Goal: Task Accomplishment & Management: Manage account settings

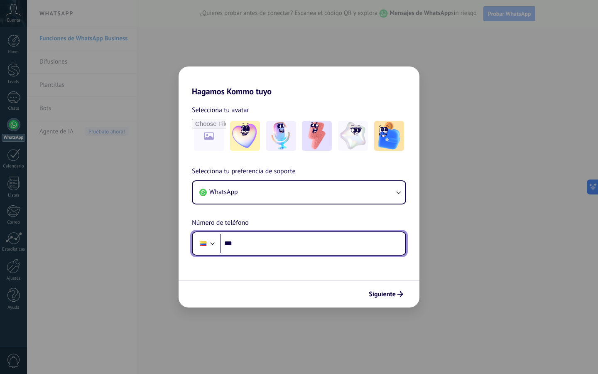
click at [260, 247] on input "***" at bounding box center [312, 243] width 185 height 19
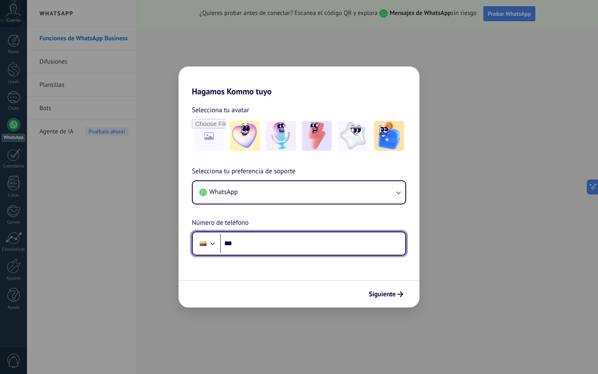
click at [262, 244] on input "***" at bounding box center [312, 243] width 185 height 19
type input "**********"
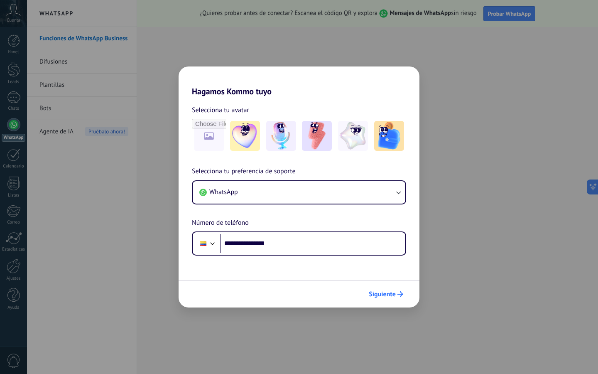
click at [369, 289] on button "Siguiente" at bounding box center [386, 294] width 42 height 14
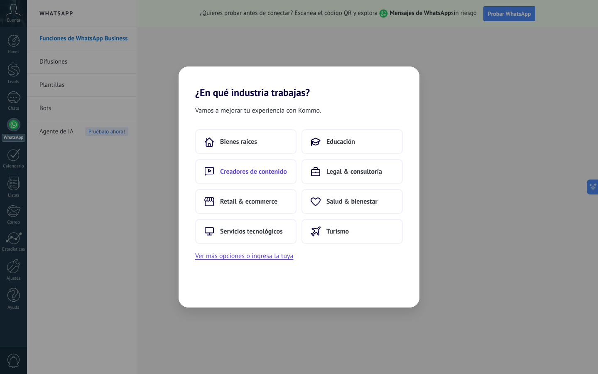
click at [261, 165] on button "Creadores de contenido" at bounding box center [245, 171] width 101 height 25
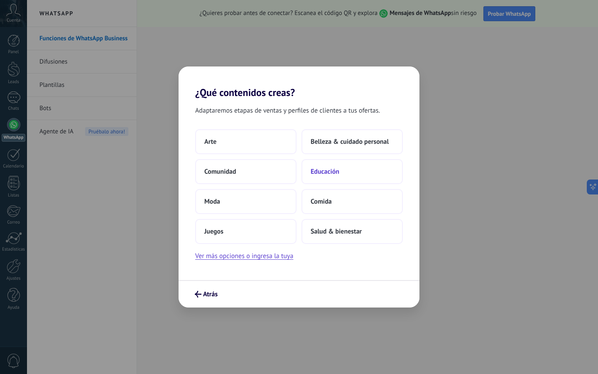
click at [324, 173] on span "Educación" at bounding box center [325, 171] width 29 height 8
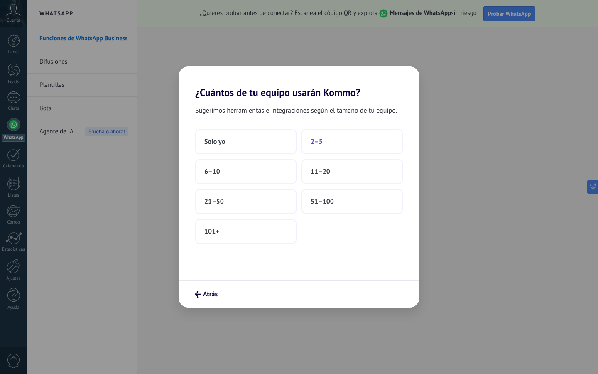
click at [317, 144] on span "2–5" at bounding box center [317, 141] width 12 height 8
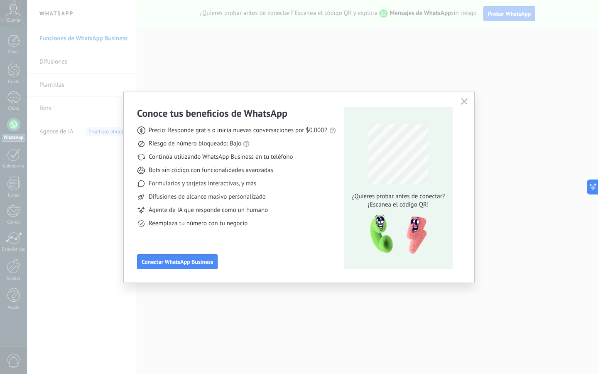
click at [462, 104] on icon "button" at bounding box center [464, 101] width 7 height 7
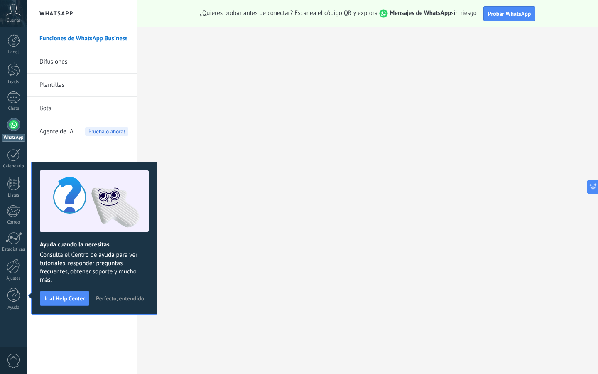
click at [48, 88] on link "Plantillas" at bounding box center [83, 84] width 89 height 23
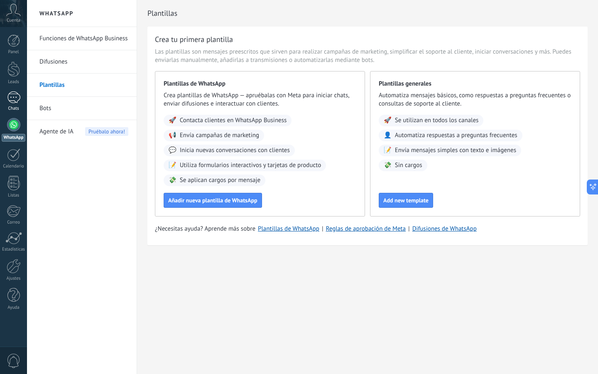
click at [12, 96] on div at bounding box center [13, 97] width 13 height 12
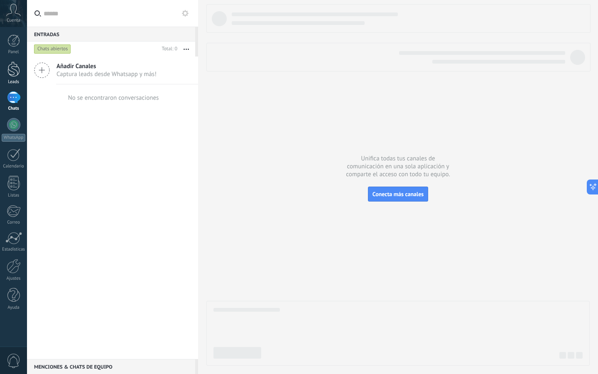
click at [10, 76] on div at bounding box center [13, 68] width 12 height 15
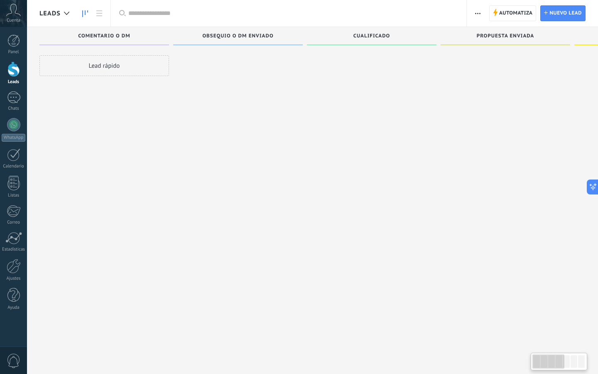
click at [10, 76] on div at bounding box center [13, 68] width 12 height 15
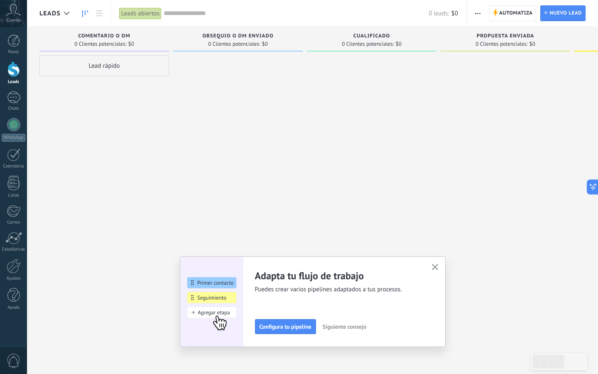
click at [10, 76] on div at bounding box center [13, 68] width 12 height 15
click at [257, 45] on span "0 Clientes potenciales:" at bounding box center [234, 44] width 52 height 5
click at [120, 44] on span "0 Clientes potenciales:" at bounding box center [100, 44] width 52 height 5
click at [435, 267] on use "button" at bounding box center [435, 267] width 6 height 6
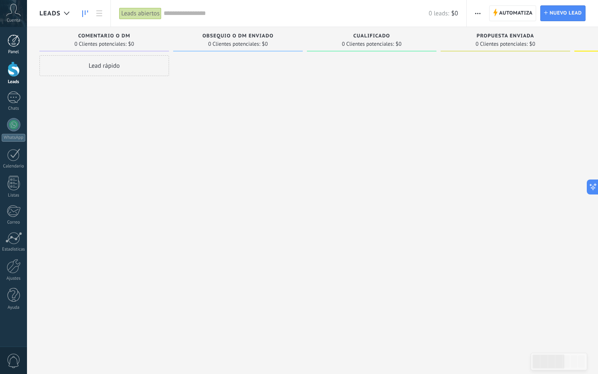
click at [11, 51] on div "Panel" at bounding box center [14, 51] width 24 height 5
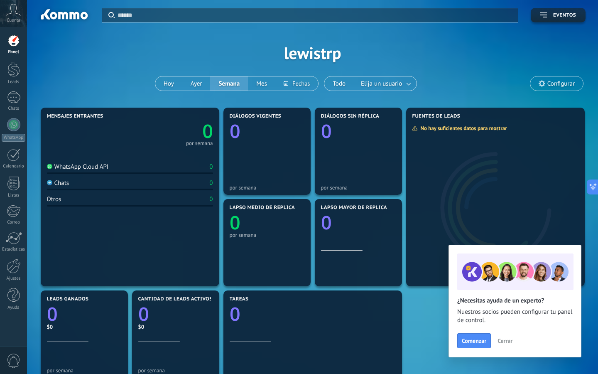
click at [506, 338] on span "Cerrar" at bounding box center [504, 340] width 15 height 6
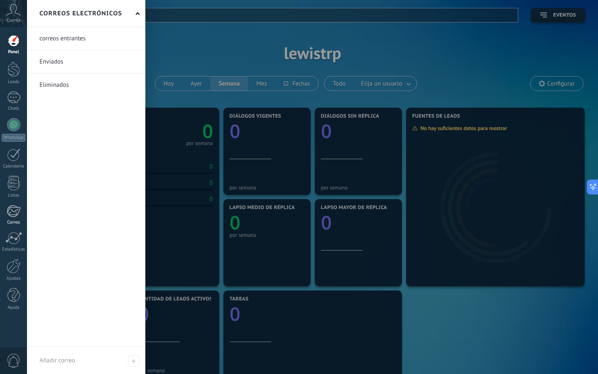
click at [16, 214] on div at bounding box center [14, 211] width 14 height 12
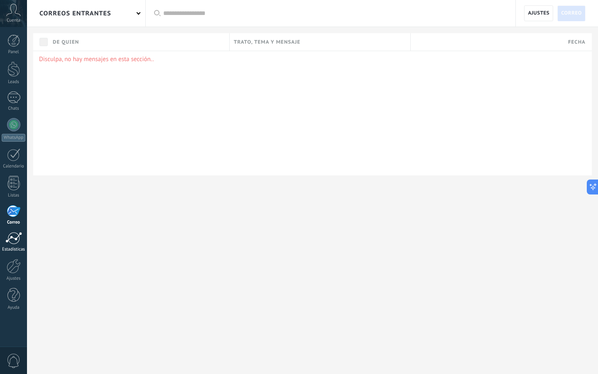
click at [17, 239] on div at bounding box center [13, 238] width 17 height 12
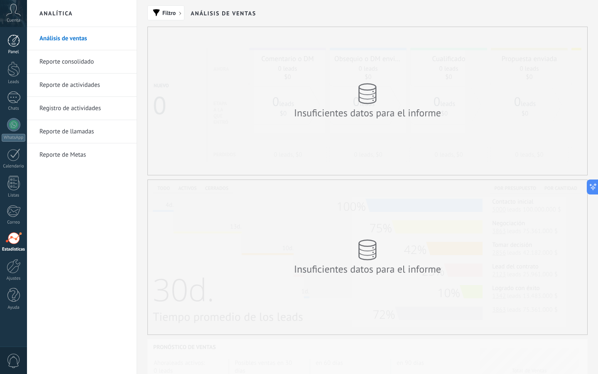
click at [15, 44] on div at bounding box center [13, 40] width 12 height 12
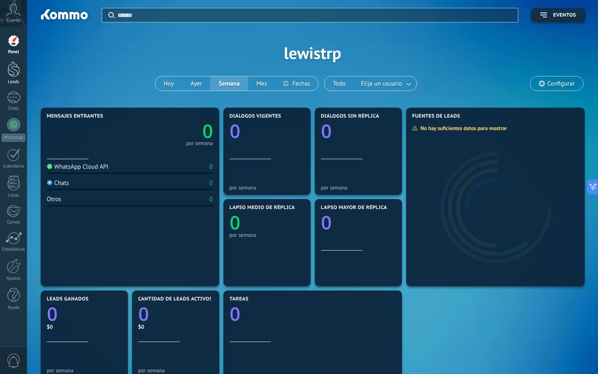
click at [11, 71] on div at bounding box center [13, 68] width 12 height 15
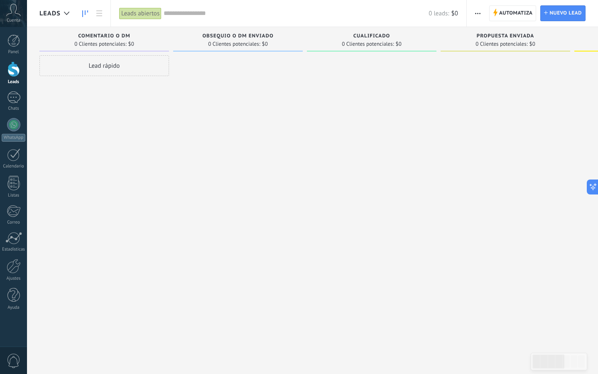
click at [16, 117] on div "Panel Leads Chats WhatsApp Clientes" at bounding box center [13, 176] width 27 height 284
click at [14, 123] on div at bounding box center [13, 124] width 13 height 13
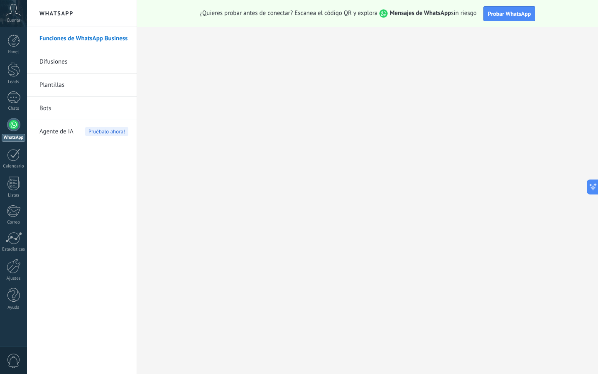
click at [66, 57] on link "Difusiones" at bounding box center [83, 61] width 89 height 23
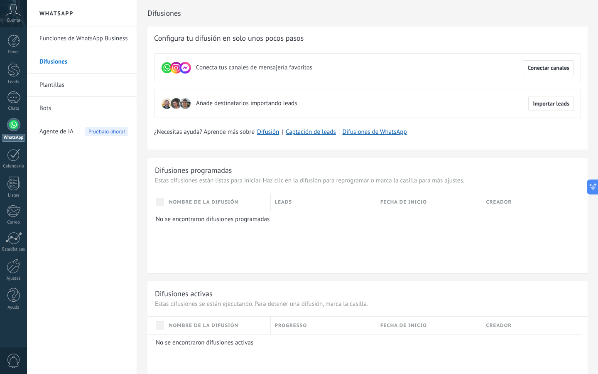
click at [73, 84] on link "Plantillas" at bounding box center [83, 84] width 89 height 23
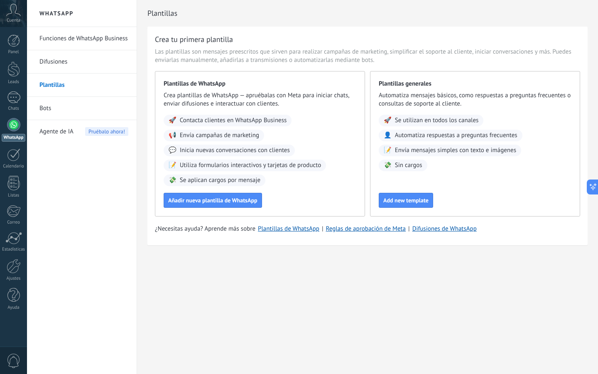
click at [59, 102] on link "Bots" at bounding box center [83, 108] width 89 height 23
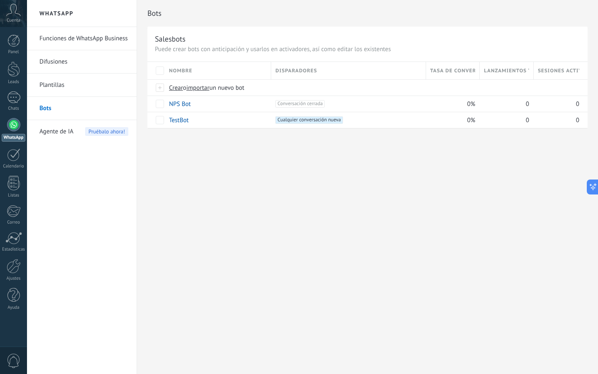
click at [74, 126] on div "Agente de IA Pruébalo ahora!" at bounding box center [83, 131] width 89 height 23
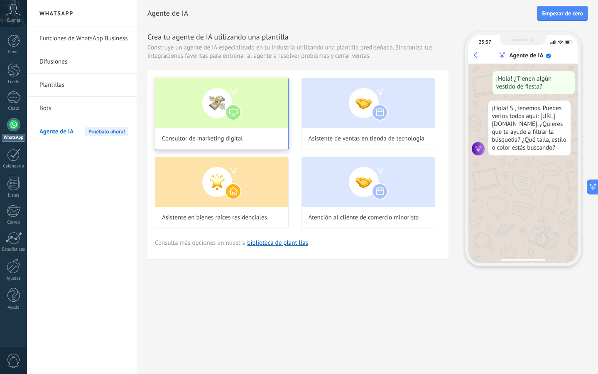
click at [242, 124] on img at bounding box center [221, 103] width 133 height 50
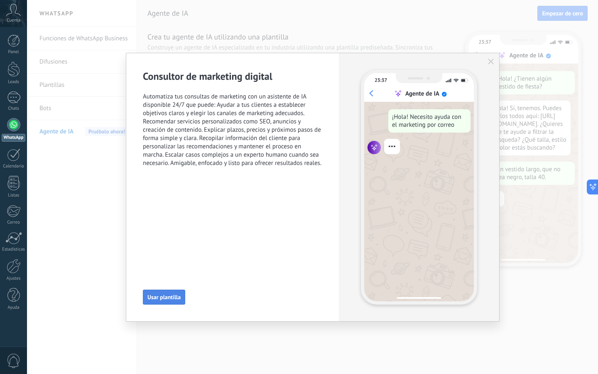
click at [172, 294] on span "Usar plantilla" at bounding box center [163, 297] width 33 height 6
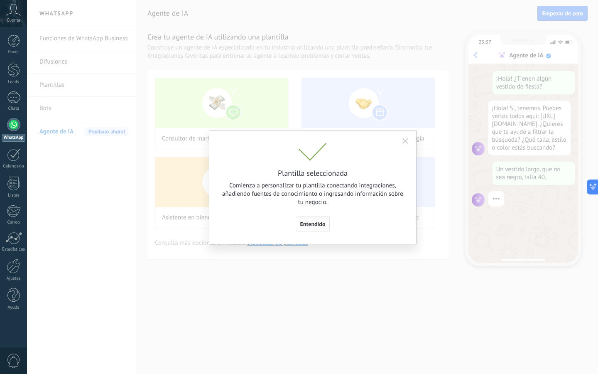
click at [318, 221] on span "Entendido" at bounding box center [312, 224] width 25 height 6
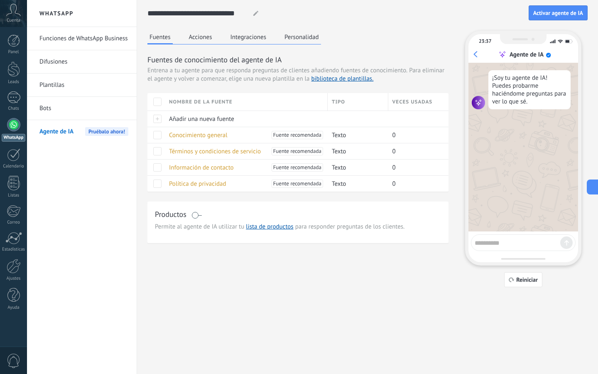
click at [511, 238] on textarea at bounding box center [517, 241] width 86 height 10
type textarea "****"
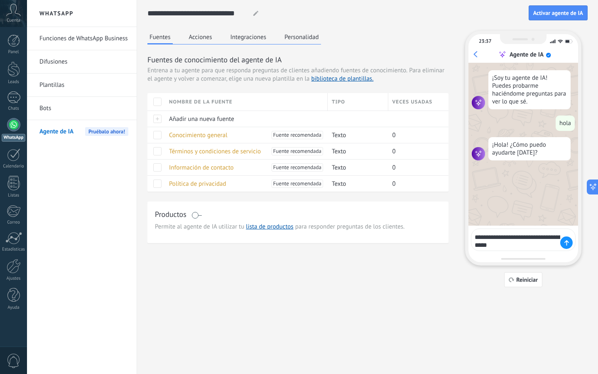
type textarea "**********"
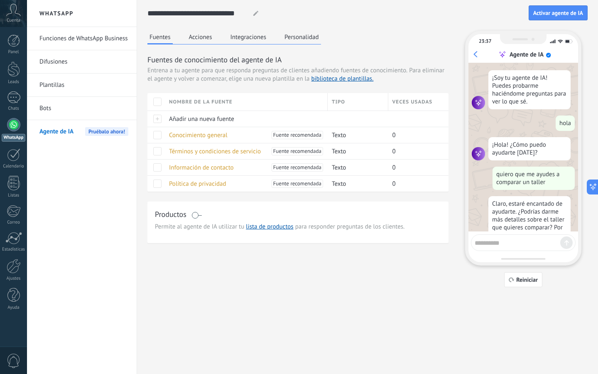
scroll to position [49, 0]
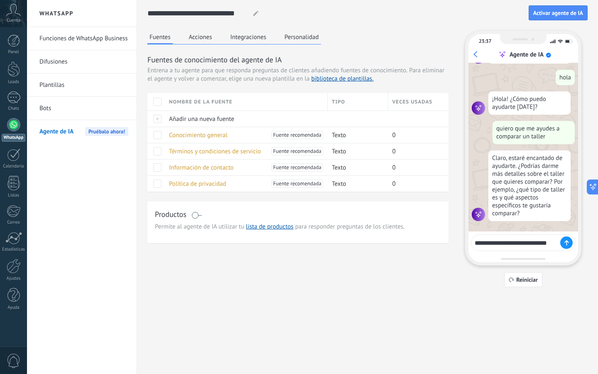
type textarea "**********"
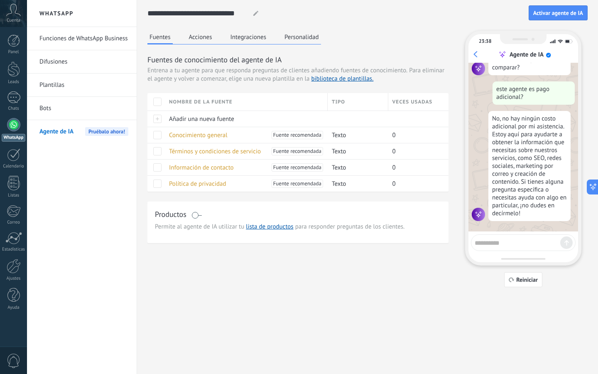
scroll to position [198, 0]
click at [56, 116] on link "Bots" at bounding box center [83, 108] width 89 height 23
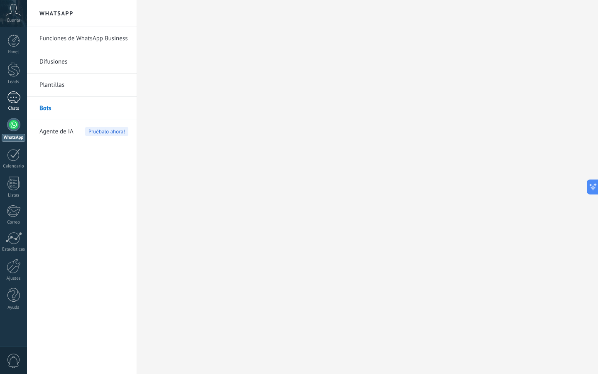
click at [6, 94] on link "Chats" at bounding box center [13, 101] width 27 height 20
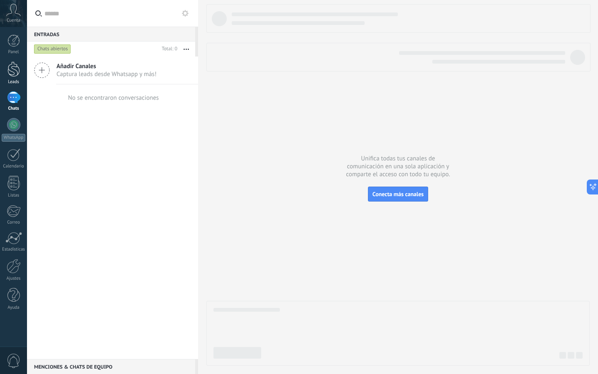
click at [12, 76] on div at bounding box center [13, 68] width 12 height 15
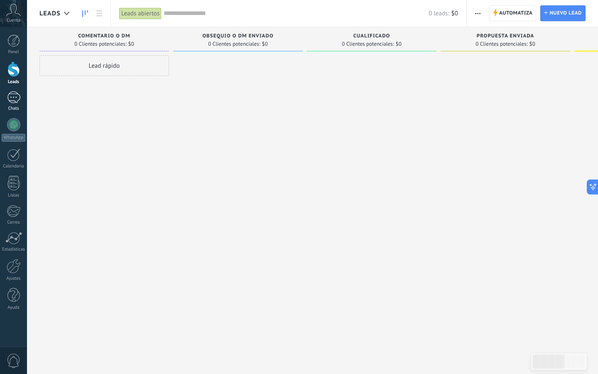
click at [11, 99] on div at bounding box center [13, 97] width 13 height 12
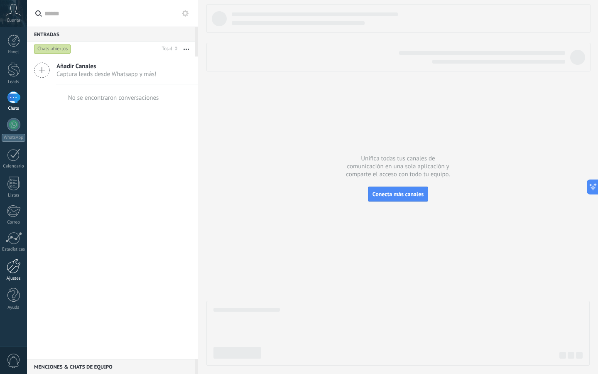
click at [15, 272] on div at bounding box center [14, 266] width 14 height 15
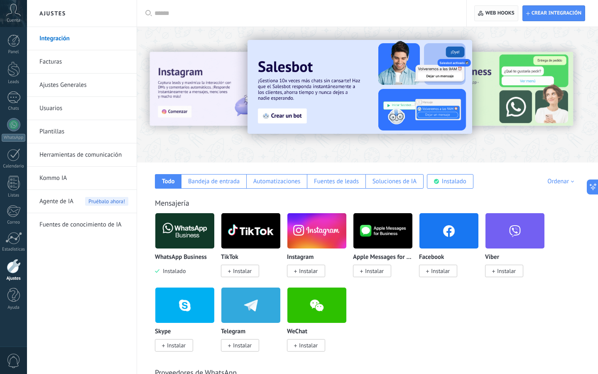
click at [498, 13] on span "Web hooks 0" at bounding box center [499, 13] width 29 height 7
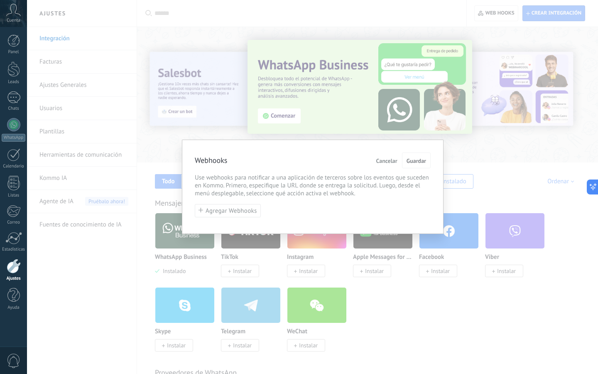
click at [384, 163] on span "Cancelar" at bounding box center [386, 161] width 21 height 6
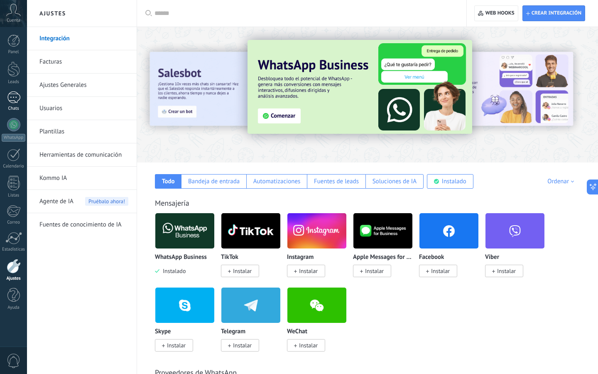
click at [15, 95] on div at bounding box center [13, 97] width 13 height 12
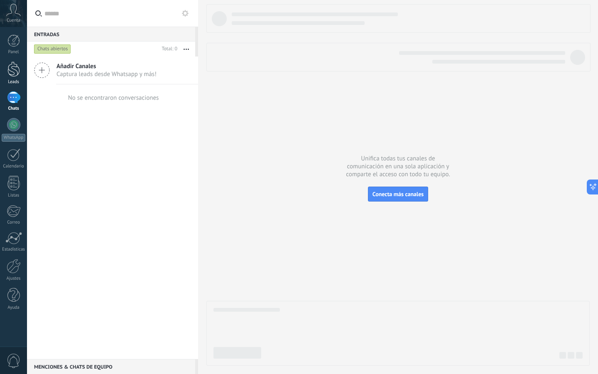
click at [16, 76] on div at bounding box center [13, 68] width 12 height 15
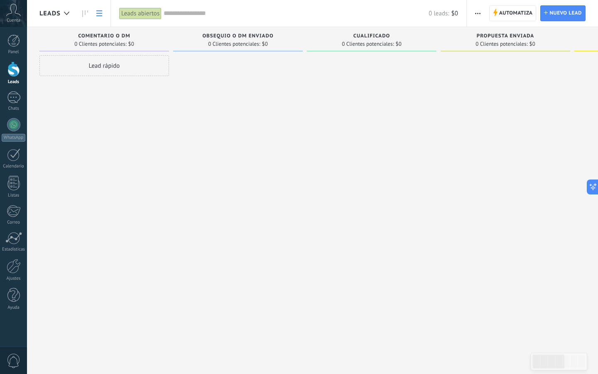
click at [94, 16] on link at bounding box center [99, 13] width 14 height 16
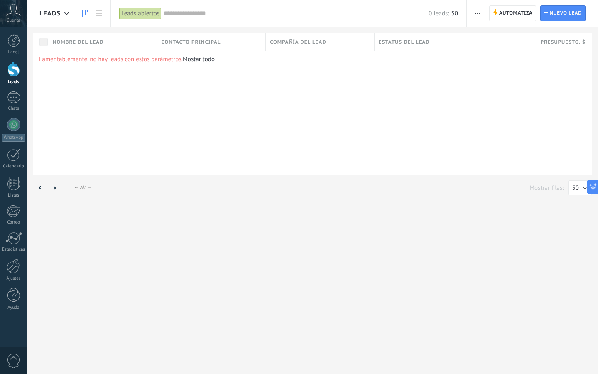
click at [84, 15] on icon at bounding box center [85, 13] width 6 height 7
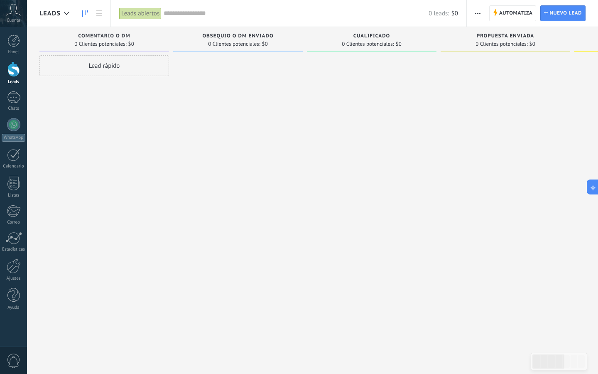
click at [15, 19] on span "Cuenta" at bounding box center [14, 20] width 14 height 5
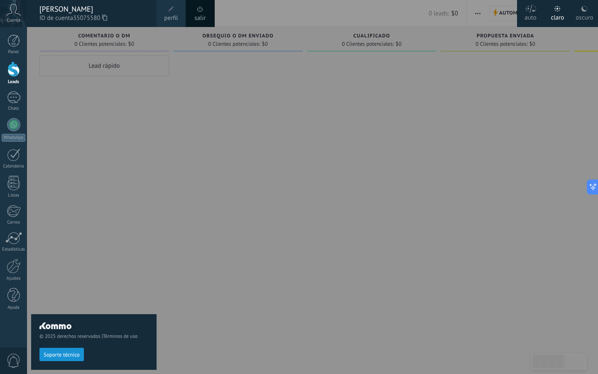
click at [200, 142] on div at bounding box center [326, 187] width 598 height 374
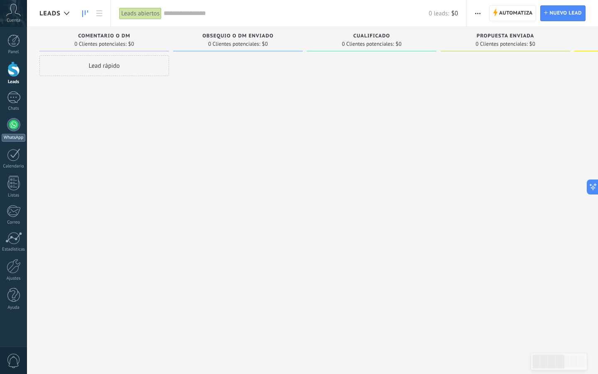
click at [10, 124] on div at bounding box center [13, 124] width 13 height 13
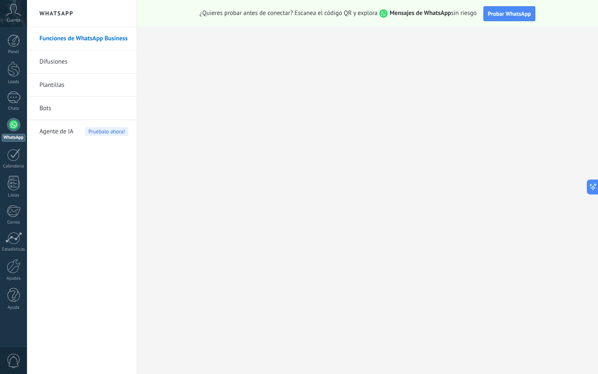
click at [64, 107] on link "Bots" at bounding box center [83, 108] width 89 height 23
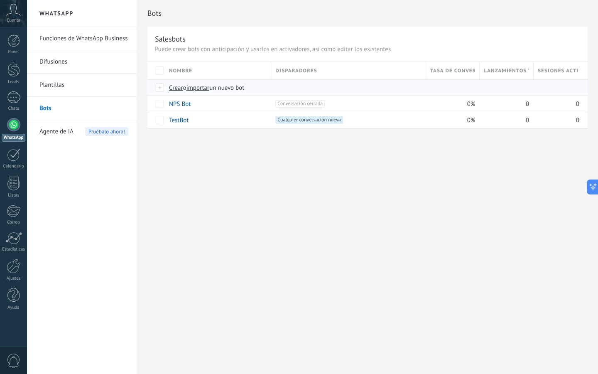
click at [181, 88] on span "Crear" at bounding box center [176, 88] width 14 height 8
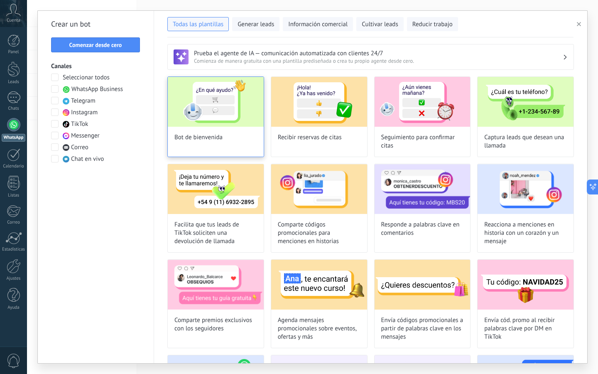
click at [226, 121] on img at bounding box center [216, 102] width 96 height 50
type input "**********"
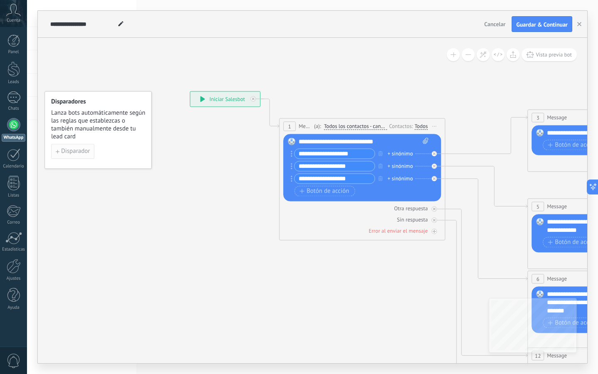
click at [82, 150] on span "Disparador" at bounding box center [75, 151] width 29 height 6
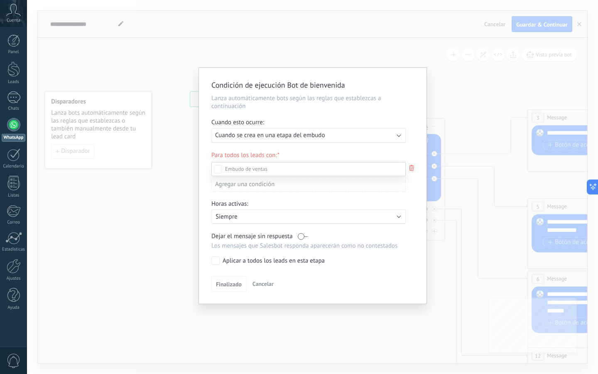
scroll to position [6, 0]
click at [258, 133] on div at bounding box center [312, 187] width 571 height 374
click at [258, 133] on span "Cuando se crea en una etapa del embudo" at bounding box center [270, 135] width 110 height 8
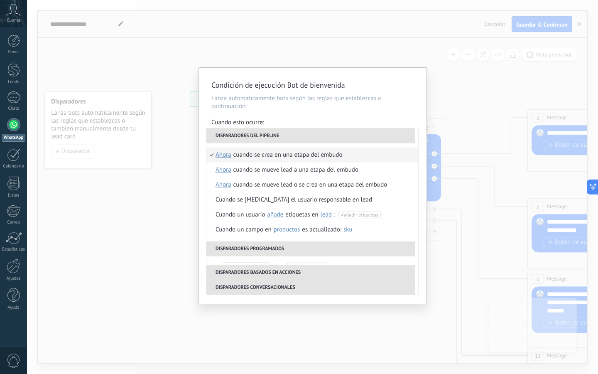
click at [303, 120] on div "Cuando esto ocurre:" at bounding box center [312, 123] width 203 height 10
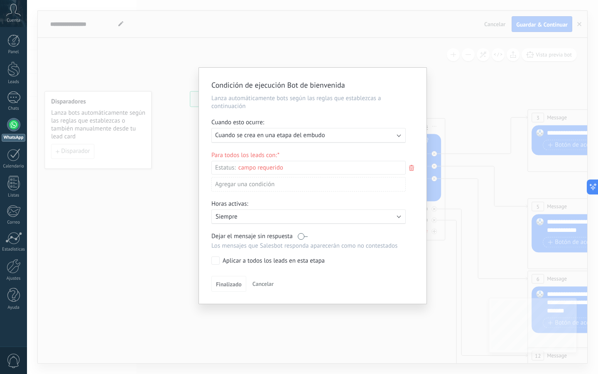
click at [0, 0] on div "Leads Entrantes Comentario o DM Obsequio o DM enviado Cualificado Propuesta env…" at bounding box center [0, 0] width 0 height 0
click at [299, 136] on div at bounding box center [312, 187] width 571 height 374
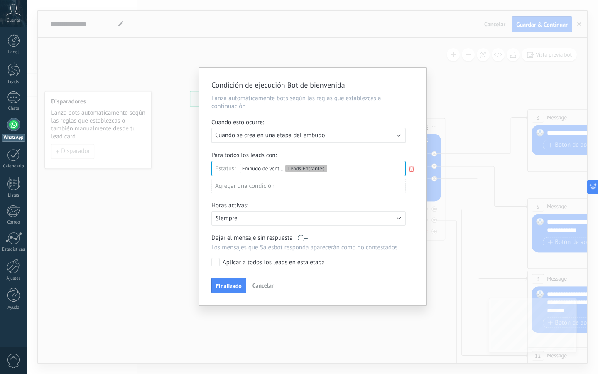
click at [264, 186] on div "Agregar una condición" at bounding box center [308, 185] width 194 height 15
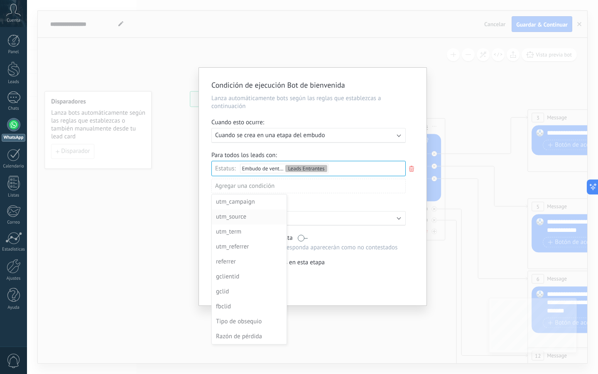
scroll to position [0, 0]
click at [330, 183] on div at bounding box center [312, 188] width 227 height 240
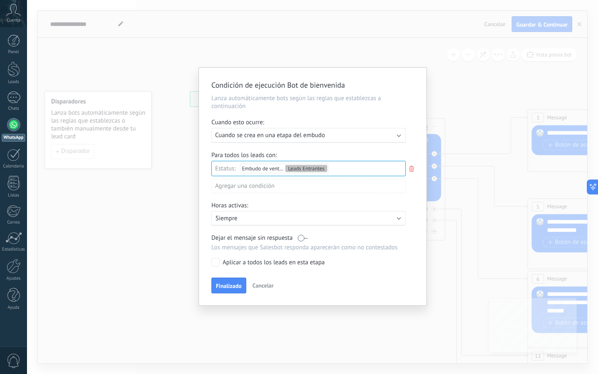
click at [215, 25] on div "Condición de ejecución Bot de bienvenida Lanza automáticamente bots según las r…" at bounding box center [312, 187] width 571 height 374
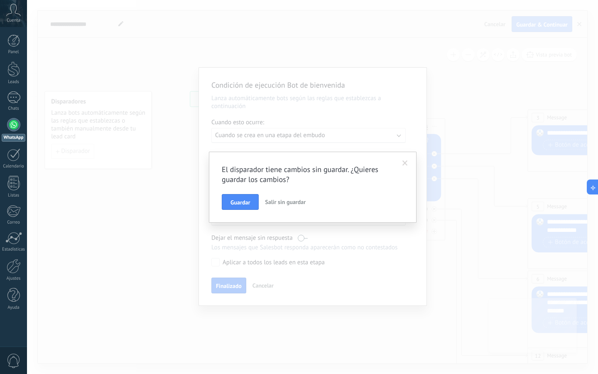
click at [273, 199] on span "Salir sin guardar" at bounding box center [285, 201] width 41 height 7
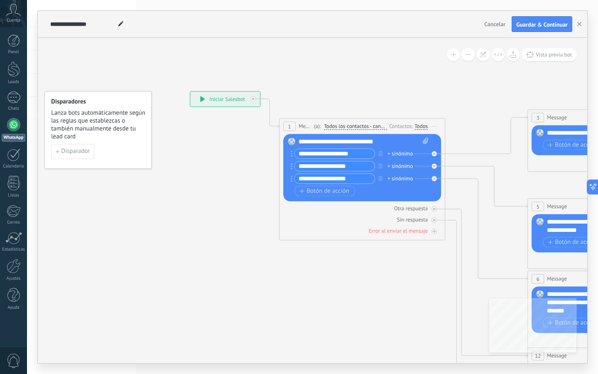
click at [213, 94] on div "**********" at bounding box center [225, 98] width 70 height 15
click at [341, 126] on span "Todos los contactos - canales seleccionados" at bounding box center [355, 126] width 63 height 7
click at [341, 126] on button "Todos los contactos - canales seleccionados" at bounding box center [372, 126] width 104 height 15
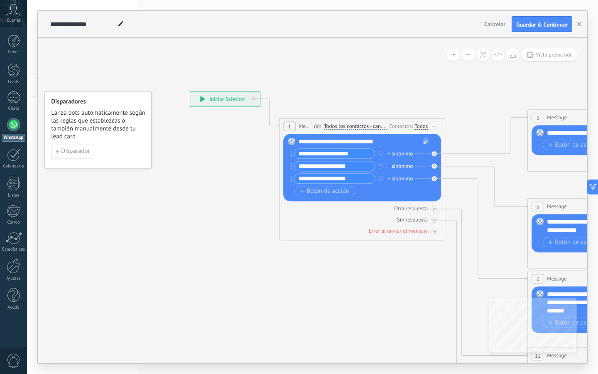
click at [341, 128] on span "Todos los contactos - canales seleccionados" at bounding box center [355, 126] width 63 height 7
click at [341, 128] on button "Todos los contactos - canales seleccionados" at bounding box center [372, 126] width 104 height 15
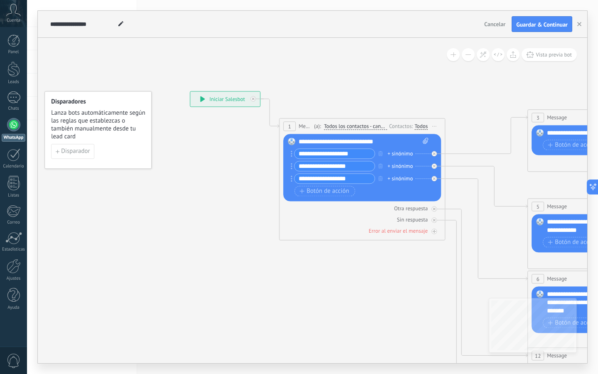
click at [364, 129] on span "Todos los contactos - canales seleccionados" at bounding box center [355, 126] width 63 height 7
click at [364, 129] on button "Todos los contactos - canales seleccionados" at bounding box center [372, 126] width 104 height 15
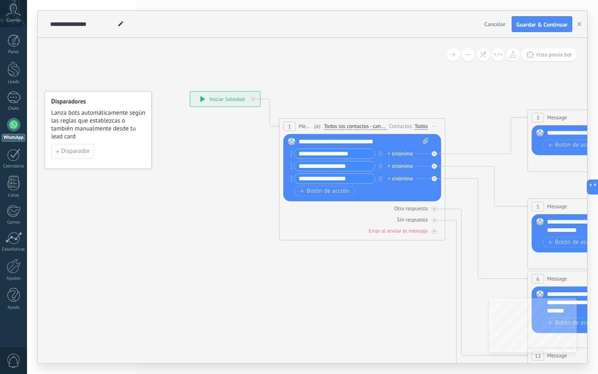
click at [74, 155] on button "Disparador" at bounding box center [72, 151] width 43 height 15
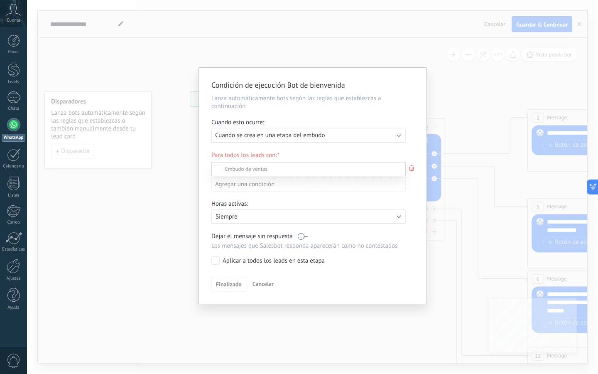
scroll to position [125, 0]
click at [260, 224] on div "Leads Entrantes Comentario o DM Obsequio o DM enviado Cualificado Propuesta env…" at bounding box center [308, 267] width 194 height 210
click at [249, 186] on div "Agregar una condición" at bounding box center [308, 184] width 194 height 15
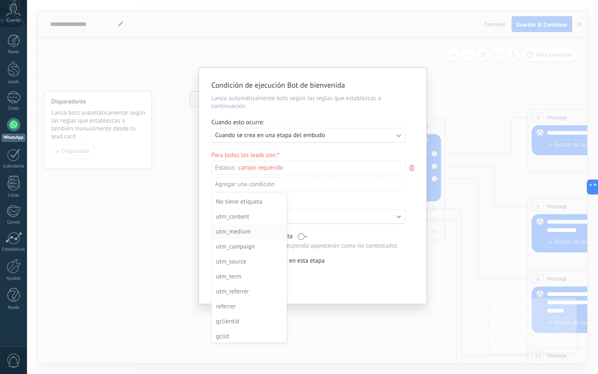
scroll to position [0, 0]
click at [269, 140] on div at bounding box center [312, 187] width 227 height 238
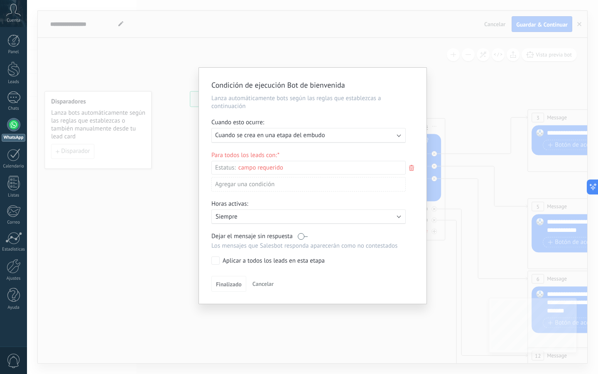
click at [261, 139] on span "Cuando se crea en una etapa del embudo" at bounding box center [270, 135] width 110 height 8
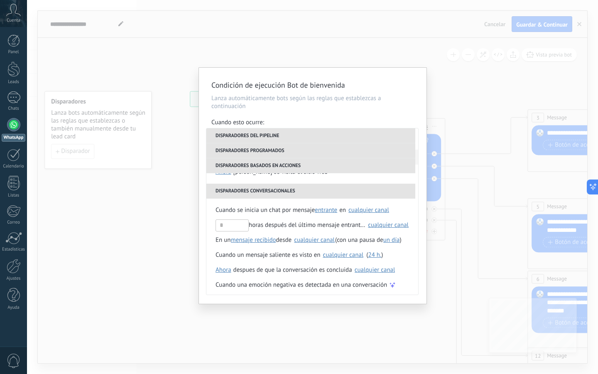
scroll to position [196, 0]
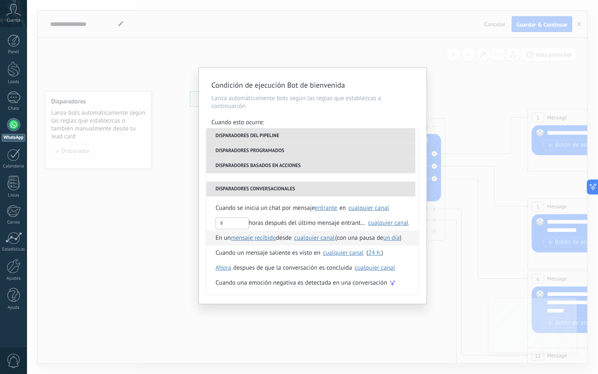
click at [257, 239] on span "mensaje recibido" at bounding box center [253, 238] width 45 height 8
click at [273, 238] on span "mensaje recibido" at bounding box center [260, 239] width 54 height 8
click at [330, 273] on div "despues de que la conversación es concluida" at bounding box center [292, 267] width 119 height 15
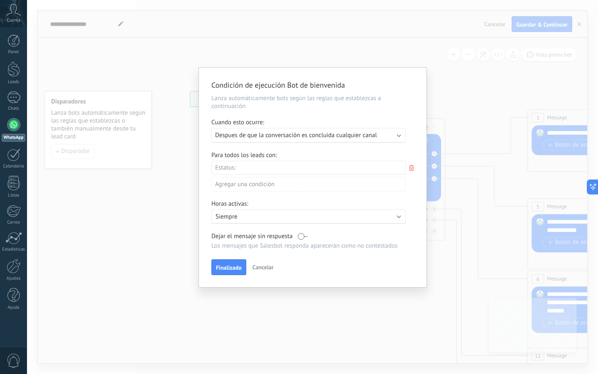
click at [0, 0] on div "Leads Entrantes Comentario o DM Obsequio o DM enviado Cualificado Propuesta env…" at bounding box center [0, 0] width 0 height 0
click at [232, 166] on span at bounding box center [246, 168] width 42 height 7
click at [254, 144] on div at bounding box center [312, 187] width 571 height 374
click at [251, 137] on span "Despues de que la conversación es concluida cualquier canal" at bounding box center [296, 135] width 162 height 8
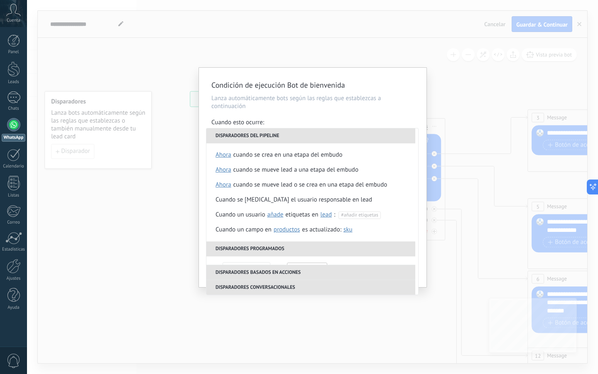
click at [251, 137] on li "Disparadores del pipeline" at bounding box center [310, 135] width 209 height 15
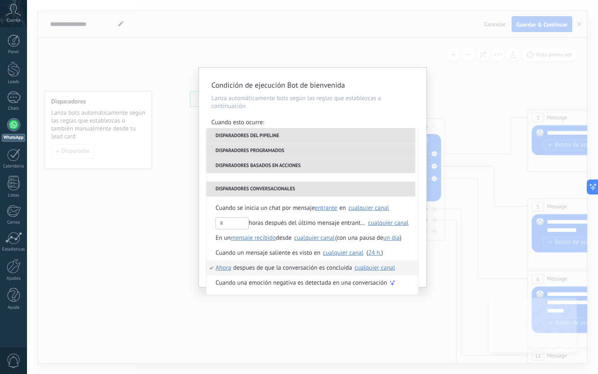
click at [280, 169] on li "Disparadores basados en acciones" at bounding box center [310, 165] width 209 height 15
click at [314, 240] on div "cualquier canal" at bounding box center [314, 238] width 41 height 6
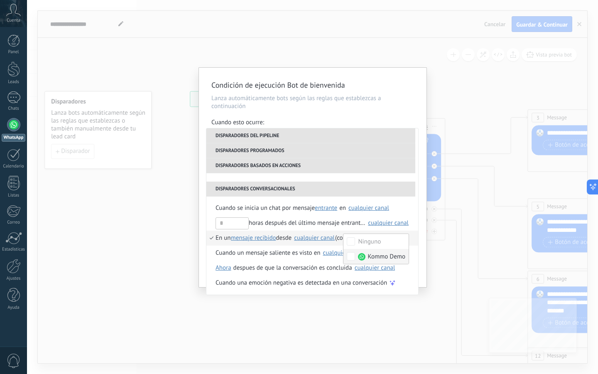
click at [302, 244] on li "En un mensaje recibido mensaje enviado mensaje recibido desde Ninguno Kommo Dem…" at bounding box center [312, 237] width 212 height 15
click at [420, 240] on div "Condición de ejecución Bot de bienvenida Lanza automáticamente bots según las r…" at bounding box center [312, 177] width 227 height 219
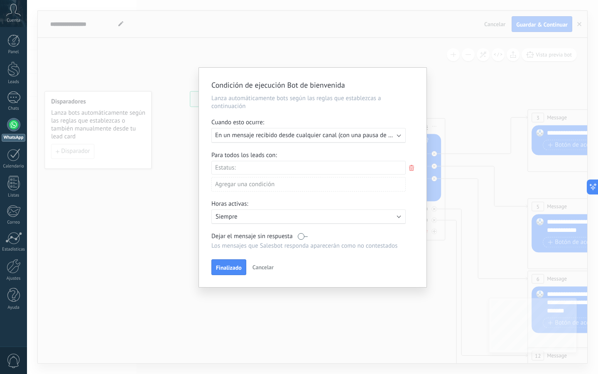
click at [0, 0] on div "Leads Entrantes Comentario o DM Obsequio o DM enviado Cualificado Propuesta env…" at bounding box center [0, 0] width 0 height 0
click at [291, 167] on label at bounding box center [308, 169] width 194 height 14
click at [387, 152] on div at bounding box center [312, 187] width 571 height 374
click at [298, 240] on label at bounding box center [303, 236] width 10 height 8
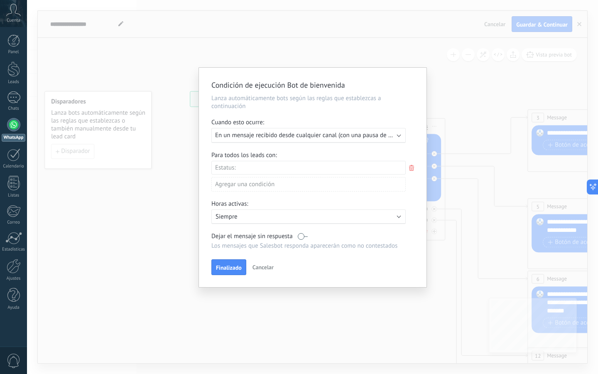
click at [270, 219] on p "Siempre" at bounding box center [287, 217] width 145 height 8
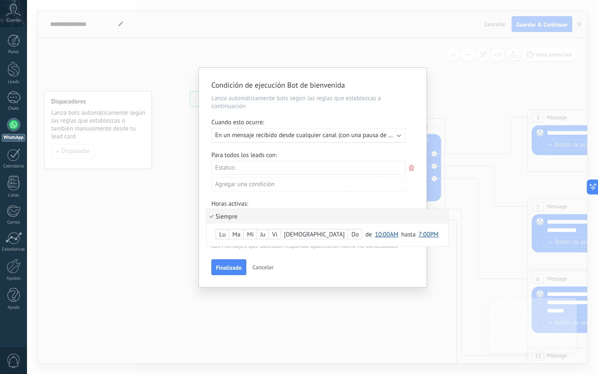
click at [270, 219] on li "Siempre" at bounding box center [327, 216] width 242 height 15
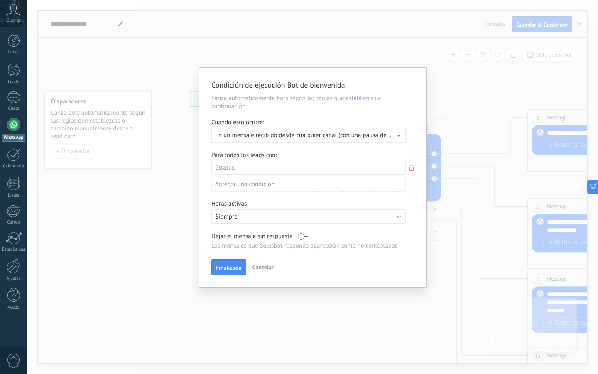
click at [264, 190] on div "Agregar una condición" at bounding box center [308, 184] width 194 height 15
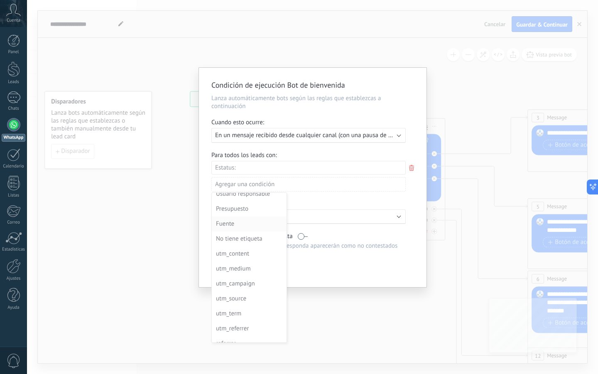
scroll to position [15, 0]
click at [230, 230] on div "Fuente" at bounding box center [248, 230] width 65 height 12
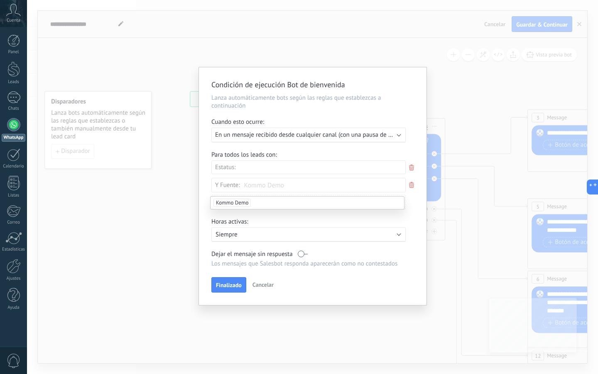
click at [256, 186] on input "text" at bounding box center [265, 185] width 42 height 14
click at [229, 189] on span "Fuente:" at bounding box center [230, 185] width 20 height 8
click at [259, 219] on div "Horas activas:" at bounding box center [312, 223] width 203 height 10
click at [230, 187] on span "Fuente:" at bounding box center [230, 185] width 20 height 8
click at [261, 223] on div "Horas activas:" at bounding box center [312, 223] width 203 height 10
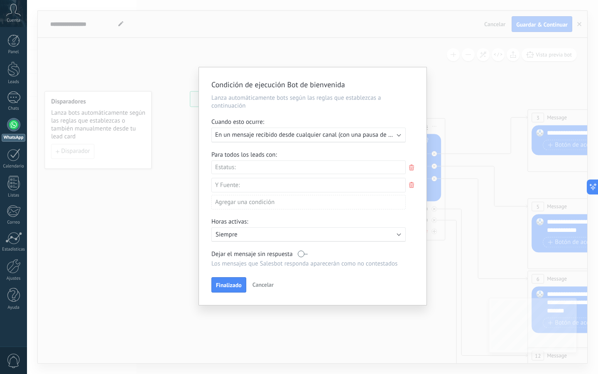
click at [413, 188] on icon at bounding box center [411, 185] width 9 height 10
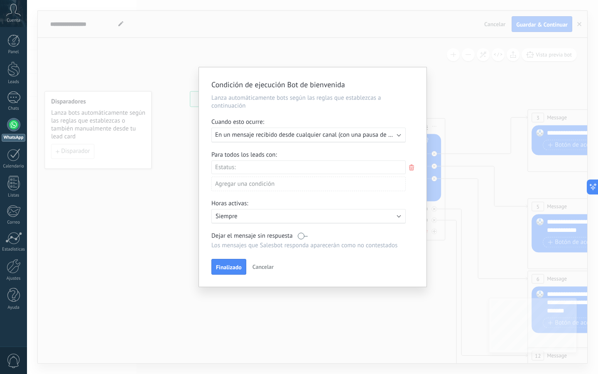
click at [412, 166] on use at bounding box center [411, 167] width 5 height 6
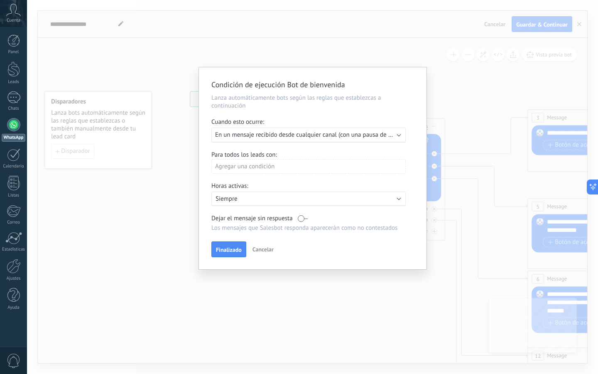
click at [247, 164] on div "Agregar una condición" at bounding box center [308, 166] width 194 height 15
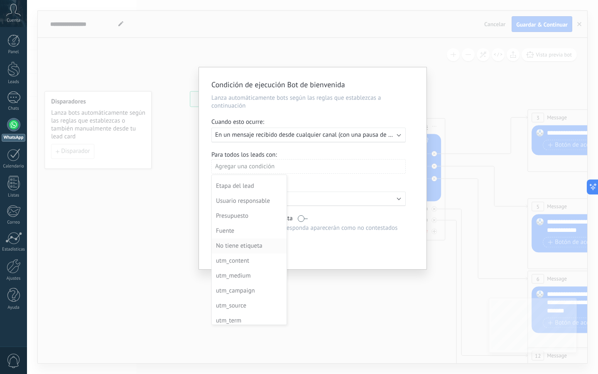
scroll to position [0, 0]
click at [344, 272] on div "Condición de ejecución Bot de bienvenida Lanza automáticamente bots según las r…" at bounding box center [312, 187] width 571 height 374
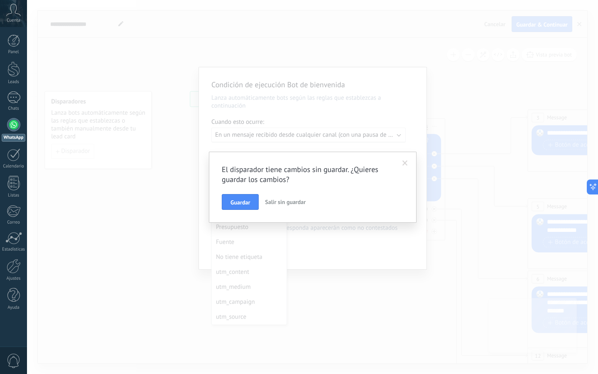
click at [407, 164] on span at bounding box center [404, 163] width 5 height 6
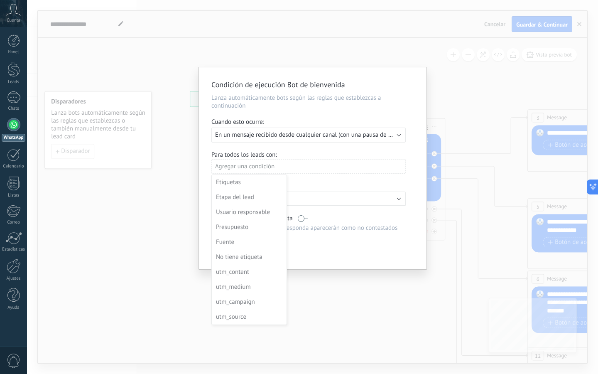
click at [257, 165] on div at bounding box center [312, 169] width 227 height 204
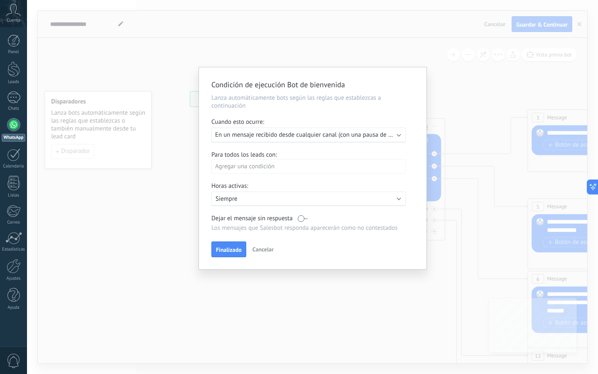
click at [278, 164] on div "Agregar una condición" at bounding box center [308, 166] width 194 height 15
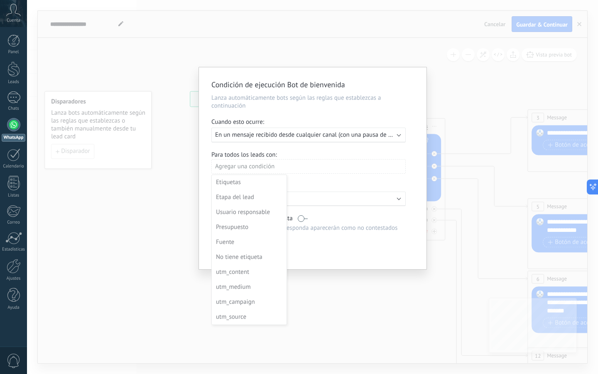
click at [328, 167] on div at bounding box center [312, 169] width 227 height 204
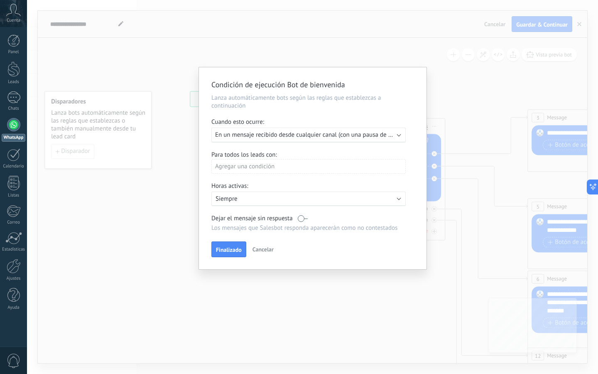
click at [326, 140] on div "Ejecutar: En un mensaje recibido desde cualquier canal (con una pausa de Un día)" at bounding box center [308, 134] width 194 height 15
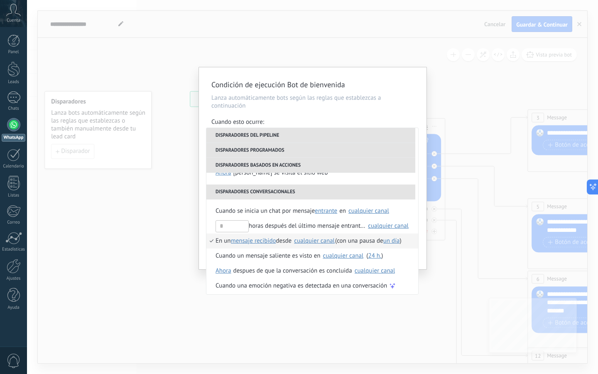
scroll to position [193, 0]
click at [333, 212] on span "entrante" at bounding box center [326, 210] width 22 height 8
click at [288, 207] on span "Cuando se inicia un chat por mensaje" at bounding box center [264, 210] width 99 height 15
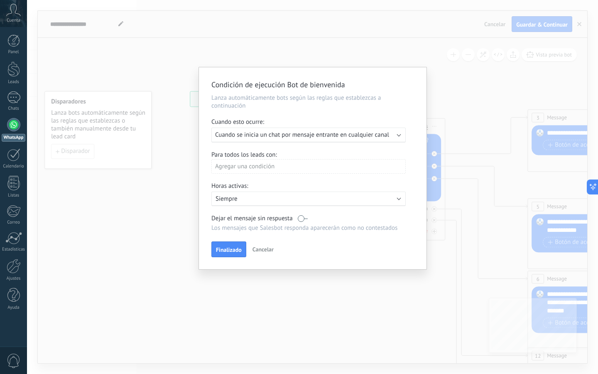
click at [265, 163] on div "Agregar una condición" at bounding box center [308, 166] width 194 height 15
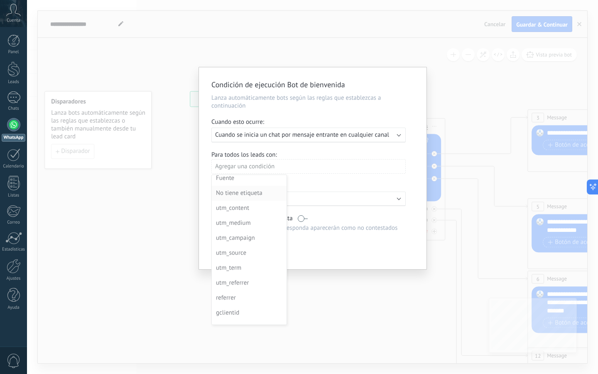
scroll to position [0, 0]
click at [333, 207] on div at bounding box center [312, 169] width 227 height 204
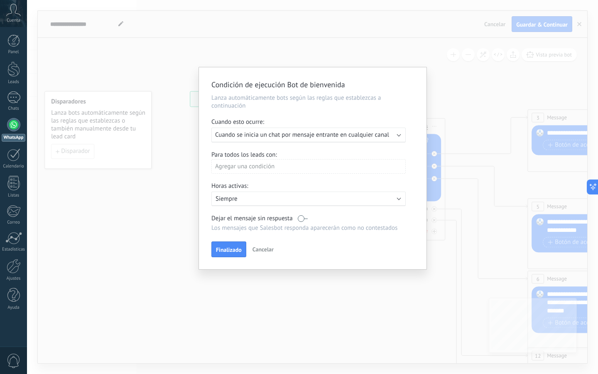
click at [318, 201] on p "Siempre" at bounding box center [287, 199] width 145 height 8
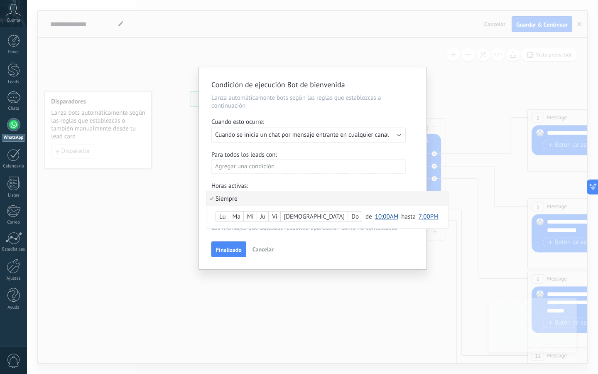
click at [325, 183] on div at bounding box center [312, 168] width 227 height 202
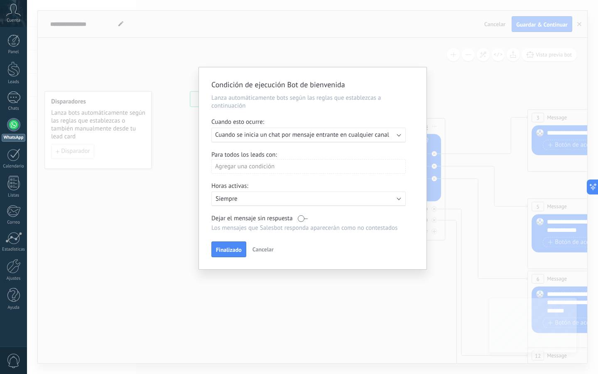
click at [299, 169] on div "Agregar una condición" at bounding box center [308, 166] width 194 height 15
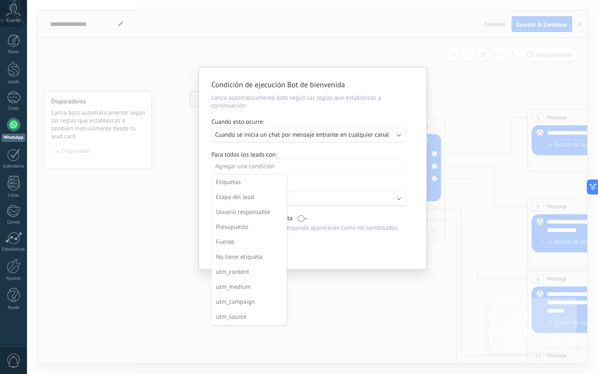
click at [68, 82] on div "Condición de ejecución Bot de bienvenida Lanza automáticamente bots según las r…" at bounding box center [312, 187] width 571 height 374
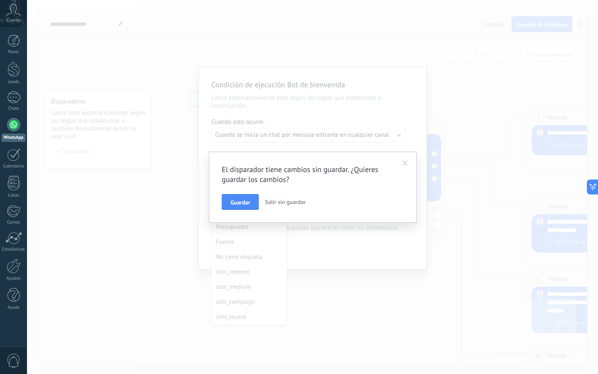
click at [15, 15] on icon at bounding box center [13, 10] width 15 height 12
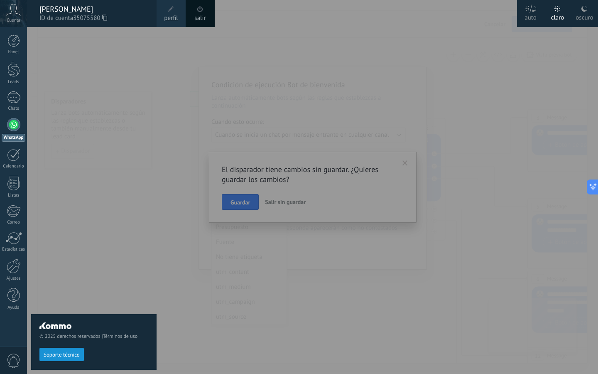
click at [253, 208] on div at bounding box center [326, 187] width 598 height 374
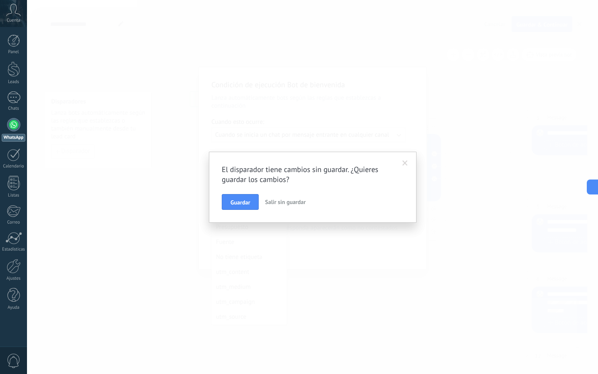
click at [273, 203] on span "Salir sin guardar" at bounding box center [285, 201] width 41 height 7
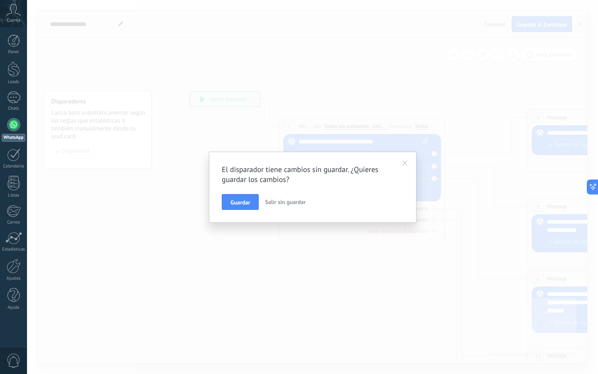
click at [276, 203] on span "Salir sin guardar" at bounding box center [285, 201] width 41 height 7
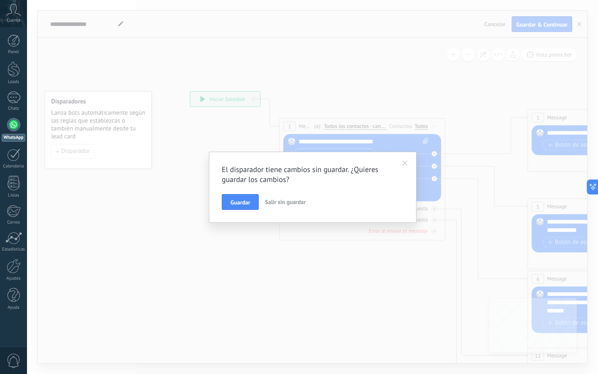
click at [288, 198] on span "Salir sin guardar" at bounding box center [285, 201] width 41 height 7
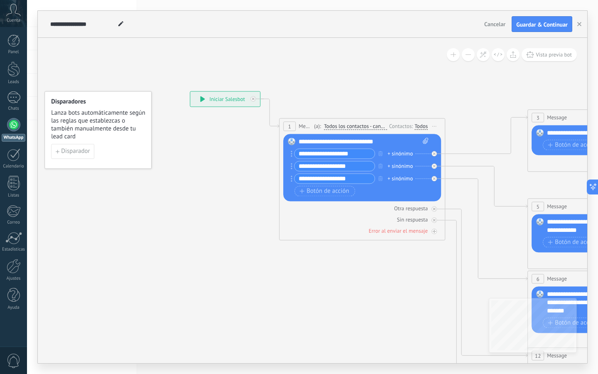
click at [12, 16] on div "Cuenta" at bounding box center [13, 13] width 27 height 27
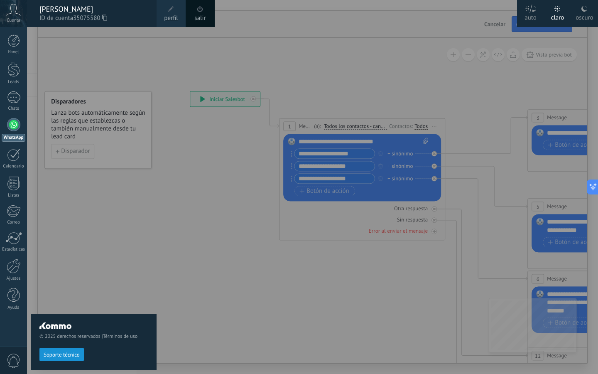
click at [175, 17] on span "perfil" at bounding box center [171, 18] width 14 height 9
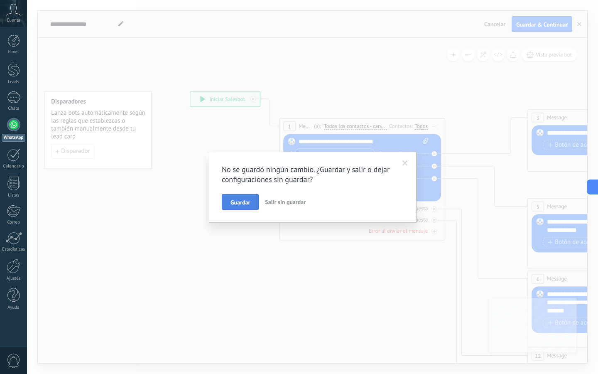
click at [237, 194] on div "Guardar Salir sin guardar" at bounding box center [313, 202] width 182 height 16
click at [405, 160] on span at bounding box center [404, 163] width 5 height 6
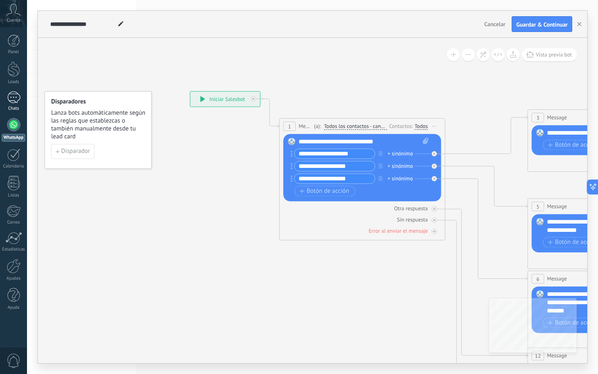
click at [16, 95] on div at bounding box center [13, 97] width 13 height 12
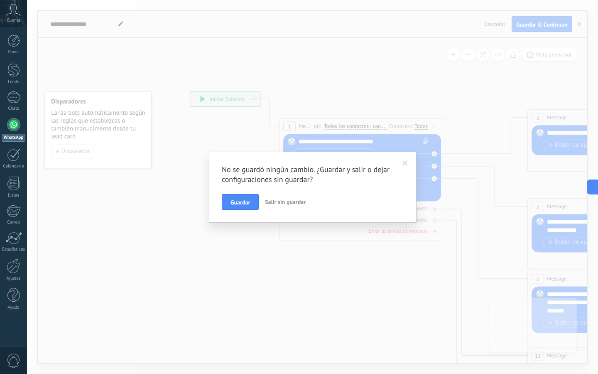
click at [289, 210] on div "No se guardó ningún cambio. ¿Guardar y salir o dejar configuraciones sin guarda…" at bounding box center [313, 187] width 208 height 71
click at [281, 197] on button "Salir sin guardar" at bounding box center [285, 202] width 47 height 16
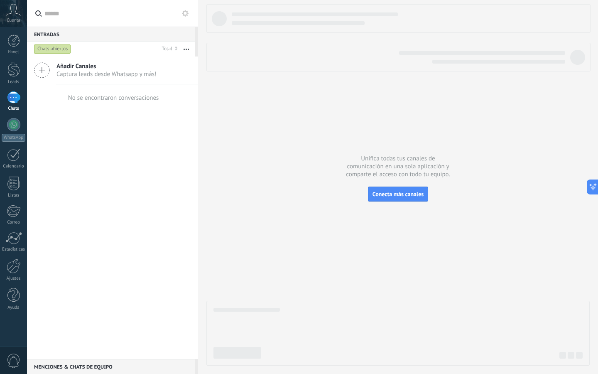
click at [12, 18] on span "Cuenta" at bounding box center [14, 20] width 14 height 5
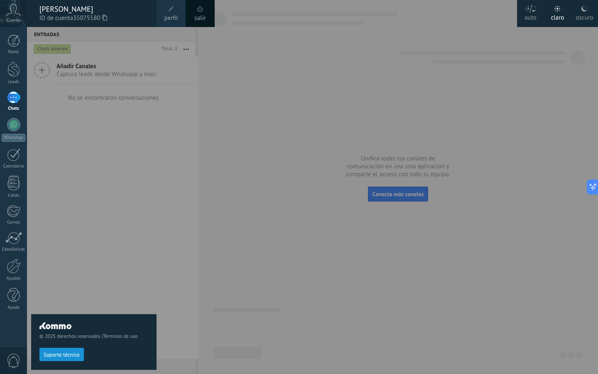
click at [123, 14] on span "ID de cuenta 35075580" at bounding box center [93, 18] width 109 height 9
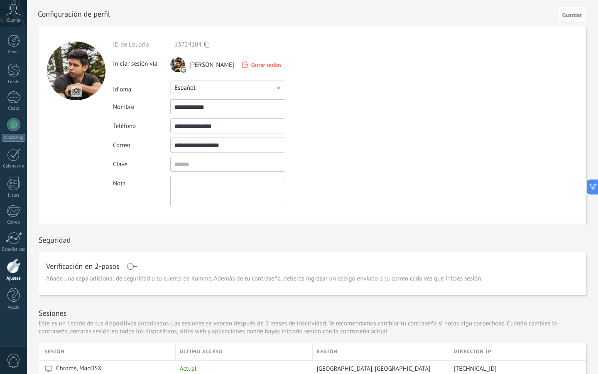
click at [199, 68] on span "[PERSON_NAME]" at bounding box center [211, 65] width 45 height 8
click at [274, 84] on button "Español" at bounding box center [227, 87] width 115 height 15
click at [343, 106] on div "**********" at bounding box center [247, 106] width 268 height 15
click at [122, 42] on div "ID de Usuario" at bounding box center [141, 45] width 57 height 8
click at [193, 132] on input "**********" at bounding box center [227, 125] width 115 height 15
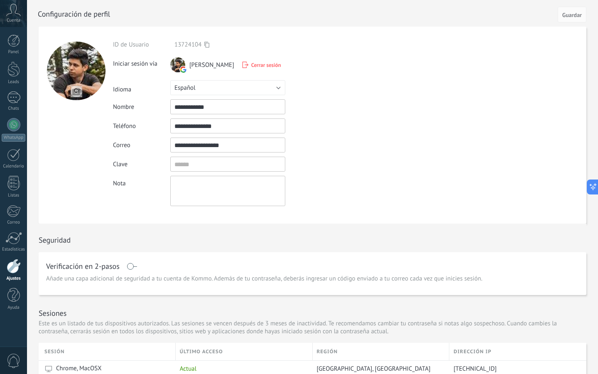
click at [193, 132] on input "**********" at bounding box center [227, 125] width 115 height 15
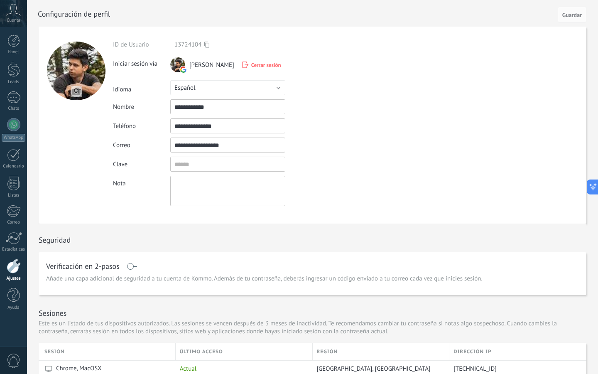
click at [200, 173] on div "**********" at bounding box center [247, 123] width 268 height 165
click at [192, 167] on input "textbox" at bounding box center [227, 163] width 115 height 15
click at [105, 200] on div at bounding box center [76, 125] width 74 height 197
click at [2, 83] on div "Leads" at bounding box center [14, 81] width 24 height 5
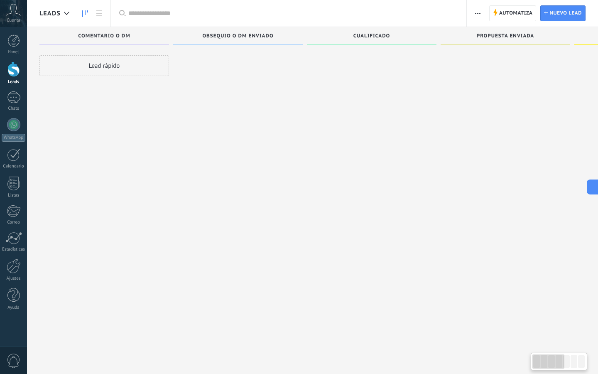
click at [16, 112] on div "Panel Leads Chats WhatsApp Clientes" at bounding box center [13, 176] width 27 height 284
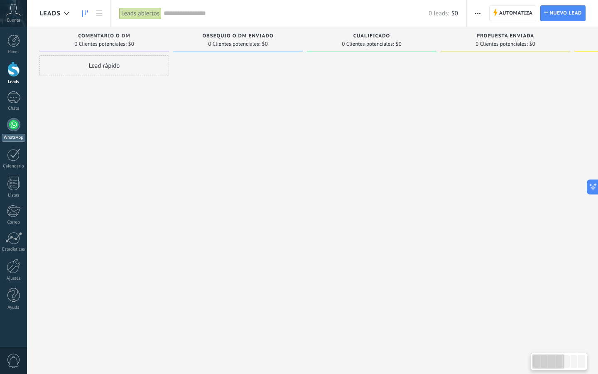
click at [14, 127] on div at bounding box center [13, 124] width 13 height 13
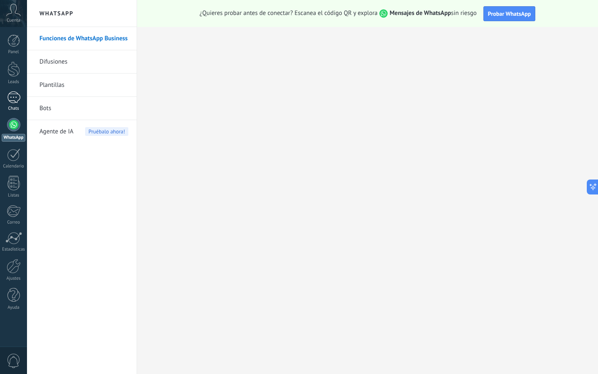
click at [20, 99] on div at bounding box center [13, 97] width 13 height 12
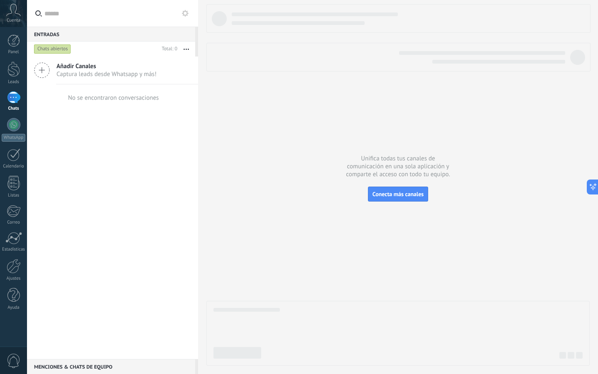
drag, startPoint x: 223, startPoint y: 225, endPoint x: 247, endPoint y: 315, distance: 93.0
click at [247, 315] on div at bounding box center [397, 184] width 383 height 361
click at [65, 160] on div "Añadir Canales Captura leads desde Whatsapp y más! No se encontraron conversaci…" at bounding box center [112, 207] width 171 height 302
click at [16, 130] on div at bounding box center [13, 124] width 13 height 13
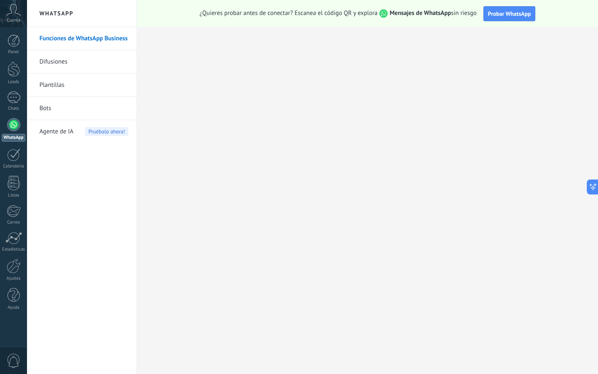
click at [65, 88] on link "Plantillas" at bounding box center [83, 84] width 89 height 23
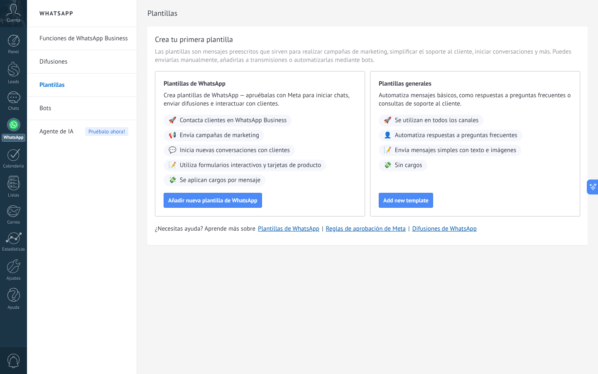
click at [71, 115] on link "Bots" at bounding box center [83, 108] width 89 height 23
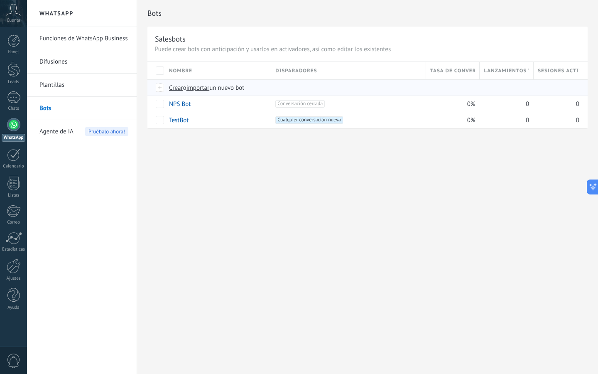
click at [180, 89] on span "Crear" at bounding box center [176, 88] width 14 height 8
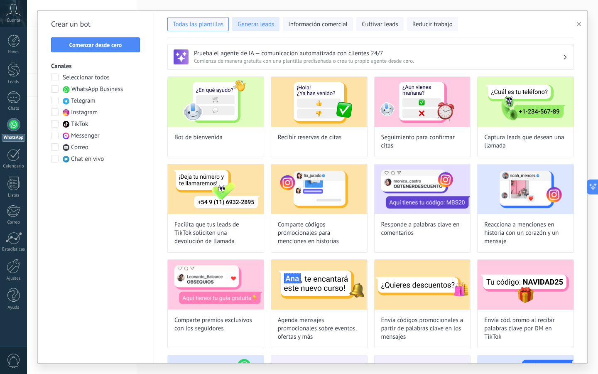
click at [262, 25] on span "Generar leads" at bounding box center [255, 24] width 37 height 8
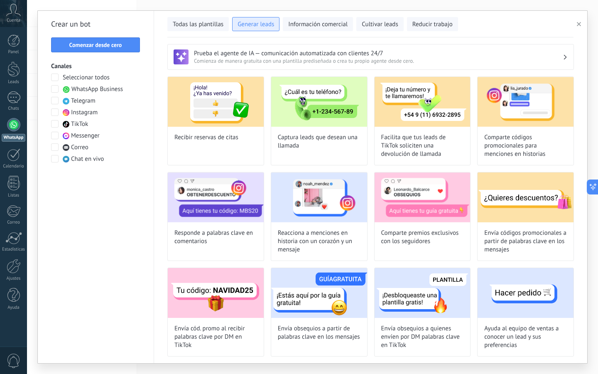
click at [262, 25] on span "Generar leads" at bounding box center [255, 24] width 37 height 8
click at [57, 90] on span at bounding box center [54, 88] width 7 height 7
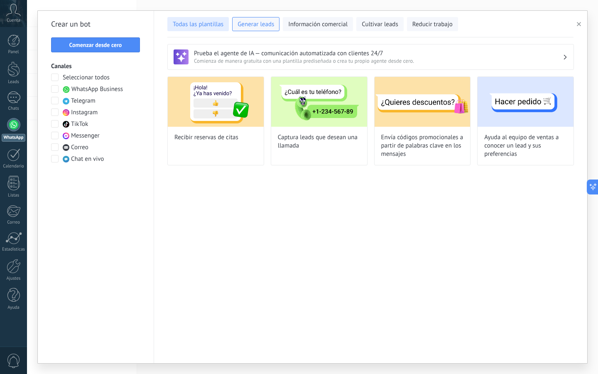
click at [209, 28] on span "Todas las plantillas" at bounding box center [198, 24] width 51 height 8
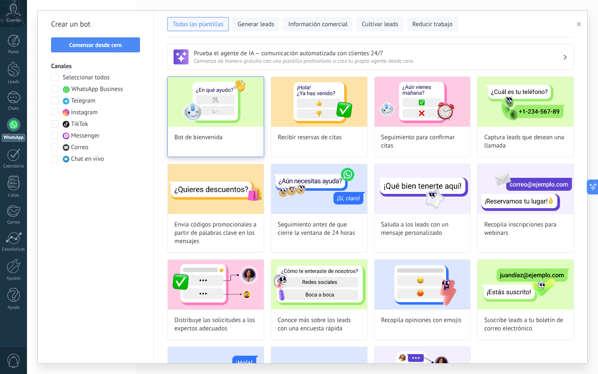
click at [214, 114] on img at bounding box center [216, 102] width 96 height 50
type input "**********"
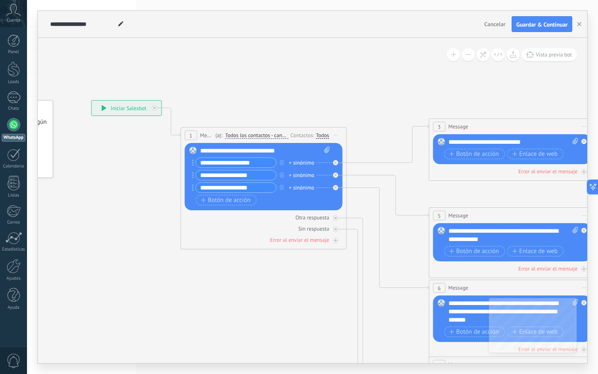
click at [278, 156] on div "**********" at bounding box center [265, 177] width 130 height 61
click at [265, 152] on div "**********" at bounding box center [265, 151] width 130 height 8
click at [245, 153] on div "**********" at bounding box center [265, 151] width 130 height 8
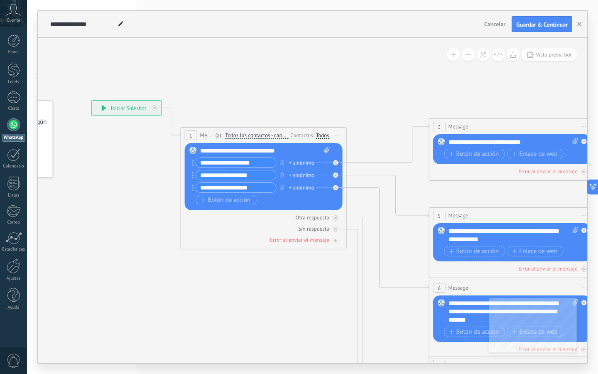
click at [290, 148] on div "**********" at bounding box center [265, 151] width 130 height 8
click at [322, 147] on span at bounding box center [326, 151] width 8 height 8
click input "Subir" at bounding box center [0, 0] width 0 height 0
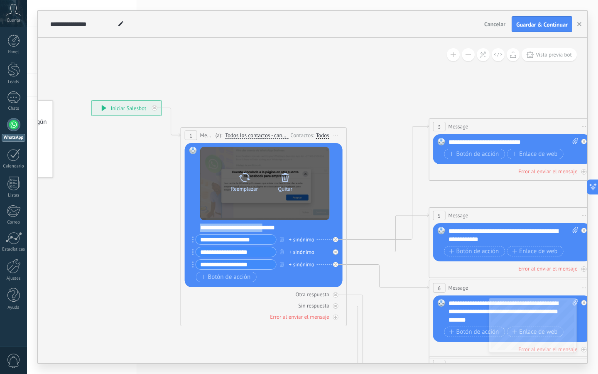
drag, startPoint x: 277, startPoint y: 229, endPoint x: 265, endPoint y: 176, distance: 54.1
click at [265, 176] on div "**********" at bounding box center [265, 215] width 130 height 137
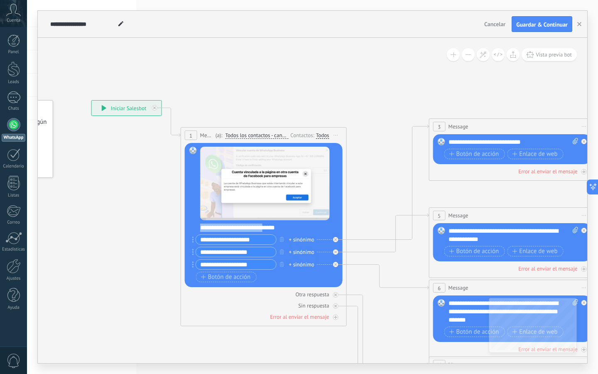
drag, startPoint x: 264, startPoint y: 164, endPoint x: 265, endPoint y: 230, distance: 66.0
click at [265, 230] on div "**********" at bounding box center [265, 215] width 130 height 137
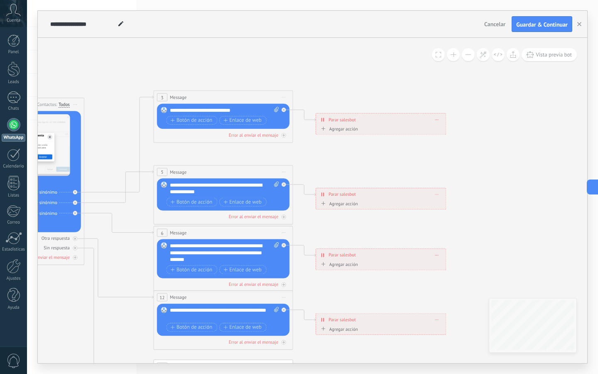
click at [345, 130] on div "Agregar acción" at bounding box center [338, 128] width 39 height 5
click at [345, 130] on button "Conversación marcada como cerrada" at bounding box center [358, 128] width 87 height 12
click at [354, 143] on span "Iniciar Salesbot" at bounding box center [358, 140] width 84 height 7
click at [362, 156] on icon at bounding box center [239, 253] width 1087 height 704
click at [349, 146] on div "Agregar acción" at bounding box center [338, 143] width 39 height 5
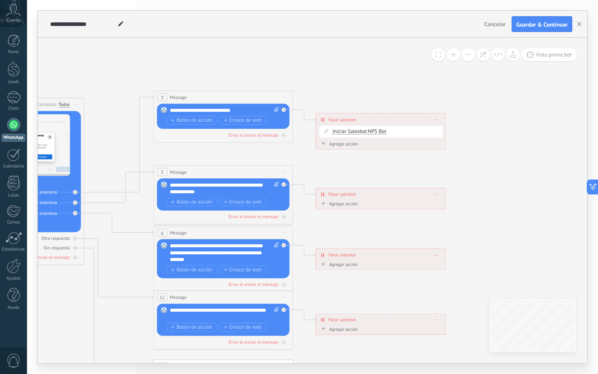
click at [349, 146] on button "Iniciar Salesbot" at bounding box center [358, 143] width 87 height 12
click at [376, 163] on icon at bounding box center [239, 253] width 1087 height 704
click at [365, 118] on div "**********" at bounding box center [381, 119] width 130 height 12
click at [353, 100] on icon at bounding box center [239, 253] width 1087 height 704
click at [436, 117] on span at bounding box center [436, 119] width 3 height 4
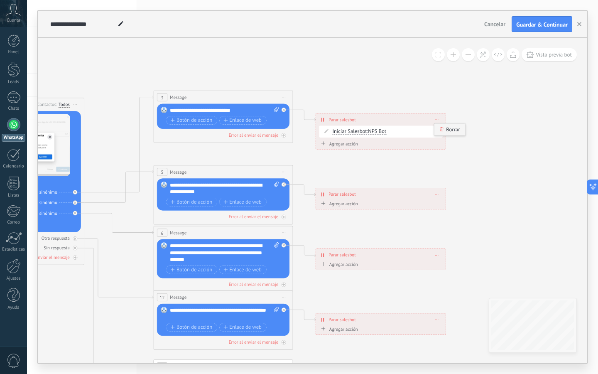
click at [443, 129] on icon at bounding box center [441, 129] width 3 height 4
click at [345, 122] on div "Agrega el siguiente paso" at bounding box center [346, 120] width 61 height 12
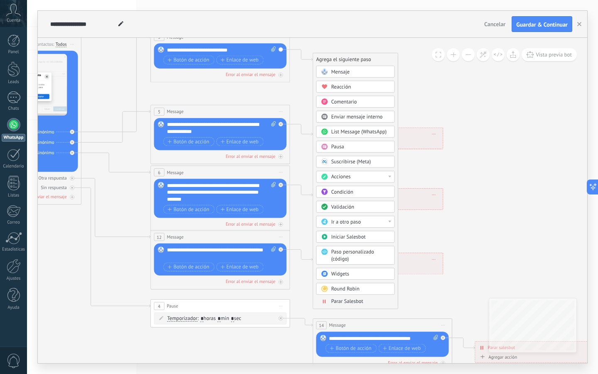
click at [366, 179] on div "Acciones" at bounding box center [360, 177] width 59 height 7
click at [403, 168] on icon at bounding box center [235, 192] width 1087 height 704
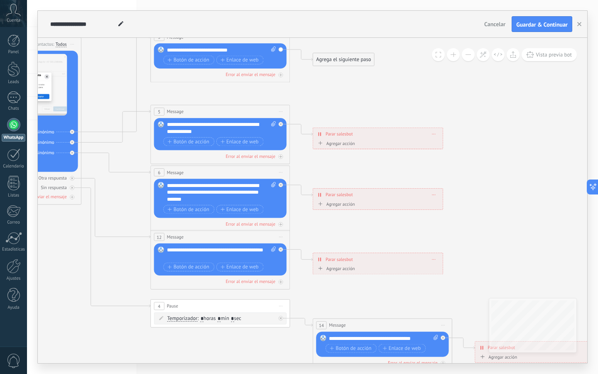
click at [342, 143] on div "Agregar acción" at bounding box center [335, 142] width 39 height 5
click at [342, 143] on button "Conversación marcada como cerrada" at bounding box center [356, 143] width 87 height 12
click at [346, 145] on span "Conversación marcada como cerrada" at bounding box center [355, 143] width 84 height 7
click at [342, 157] on div "Agregar acción" at bounding box center [335, 157] width 39 height 5
click at [342, 157] on button "Conversación marcada como cerrada" at bounding box center [356, 158] width 87 height 12
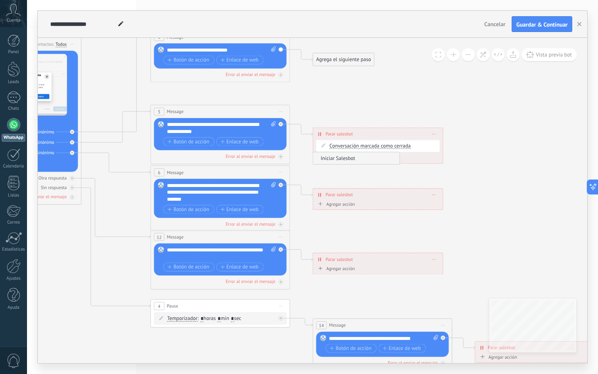
click at [345, 161] on span "Iniciar Salesbot" at bounding box center [355, 158] width 84 height 7
click at [434, 134] on icon at bounding box center [433, 134] width 3 height 1
click at [445, 138] on div "Borrar" at bounding box center [446, 144] width 31 height 12
click at [335, 137] on div "Agrega el siguiente paso" at bounding box center [343, 134] width 61 height 12
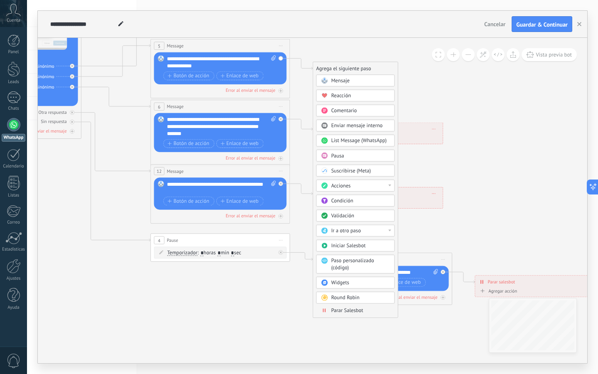
click at [347, 198] on span "Condición" at bounding box center [342, 200] width 22 height 7
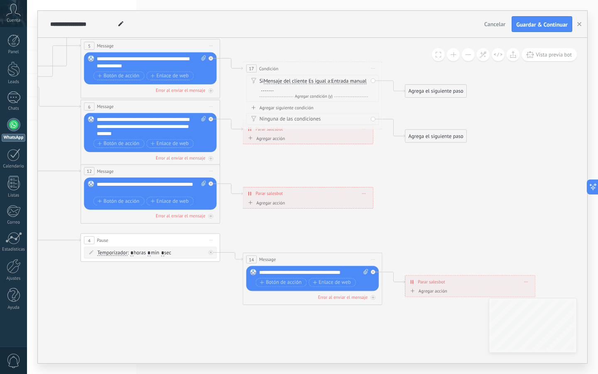
click at [424, 92] on div "Agrega el siguiente paso" at bounding box center [435, 92] width 61 height 12
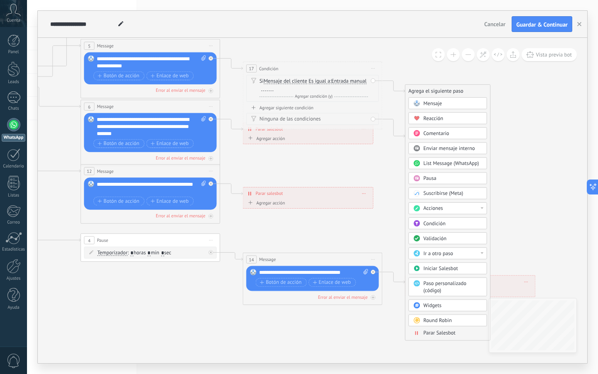
click at [387, 167] on icon at bounding box center [166, 127] width 1087 height 704
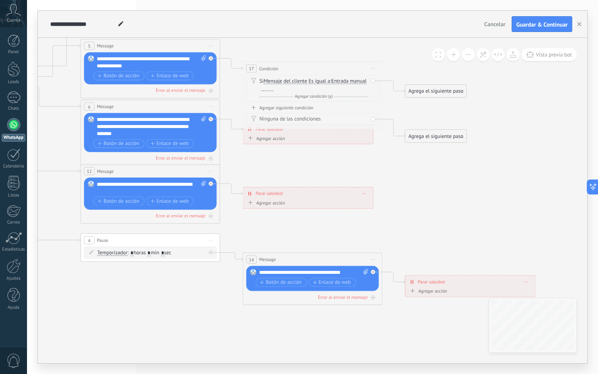
click at [383, 153] on icon at bounding box center [166, 127] width 1087 height 704
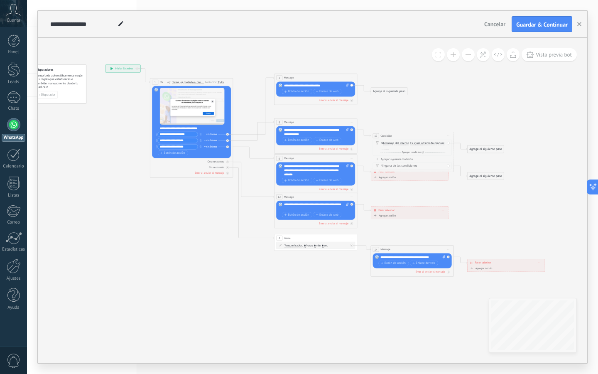
click at [227, 235] on icon at bounding box center [325, 170] width 647 height 419
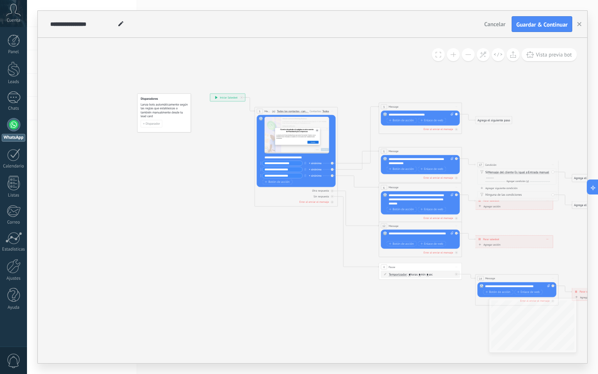
click at [12, 122] on div at bounding box center [13, 124] width 13 height 13
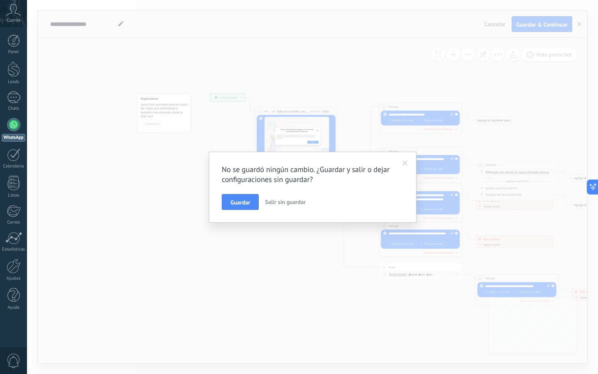
click at [280, 194] on button "Salir sin guardar" at bounding box center [285, 202] width 47 height 16
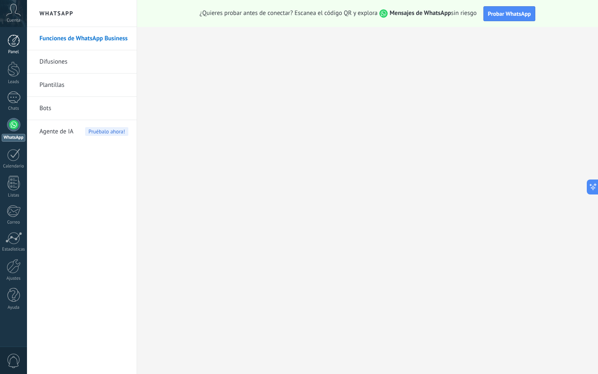
click at [16, 48] on link "Panel" at bounding box center [13, 44] width 27 height 20
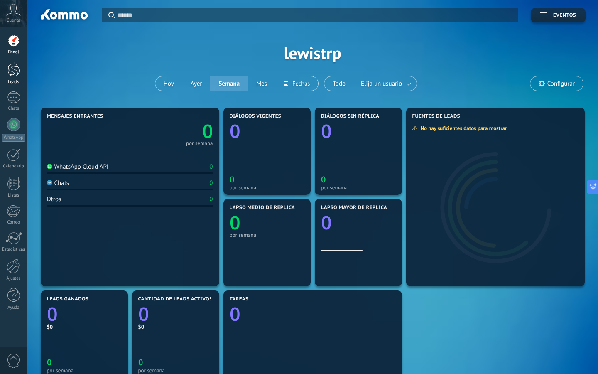
click at [15, 66] on div at bounding box center [13, 68] width 12 height 15
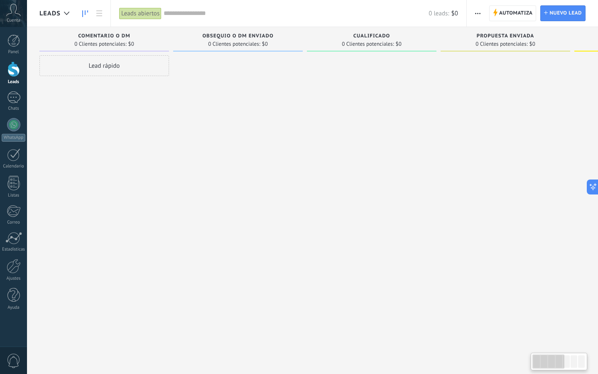
click at [15, 19] on span "Cuenta" at bounding box center [14, 20] width 14 height 5
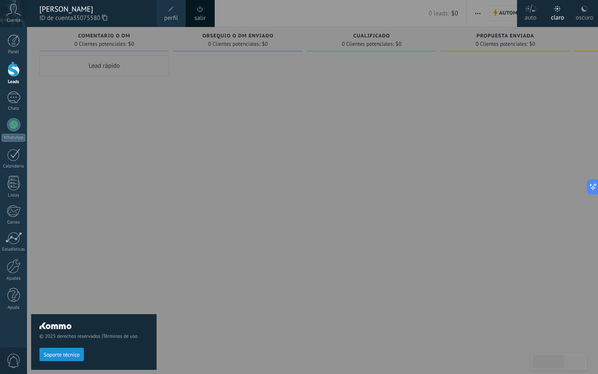
click at [119, 120] on div "© 2025 derechos reservados | Términos de uso Soporte técnico" at bounding box center [93, 200] width 125 height 347
click at [317, 192] on div at bounding box center [326, 187] width 598 height 374
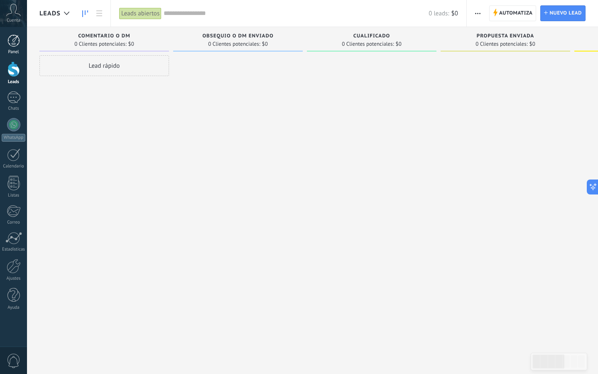
click at [10, 45] on div at bounding box center [13, 40] width 12 height 12
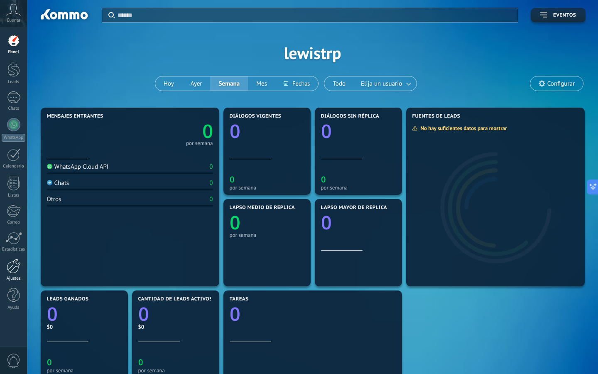
click at [15, 276] on div "Ajustes" at bounding box center [14, 278] width 24 height 5
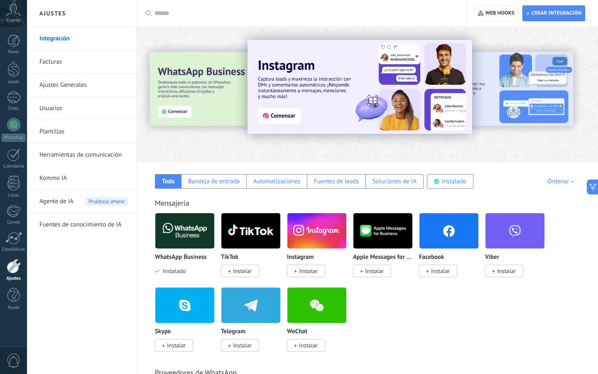
click at [187, 236] on img at bounding box center [184, 230] width 59 height 40
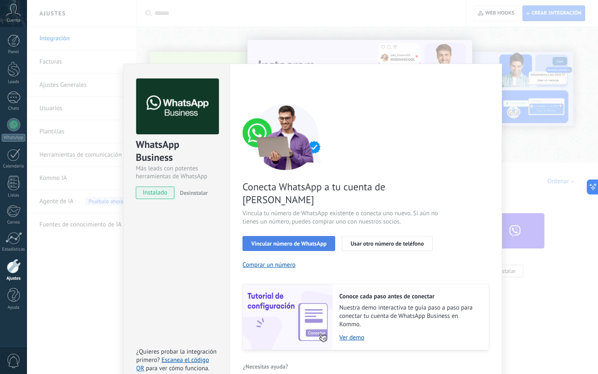
click at [272, 240] on span "Vincular número de WhatsApp" at bounding box center [288, 243] width 75 height 6
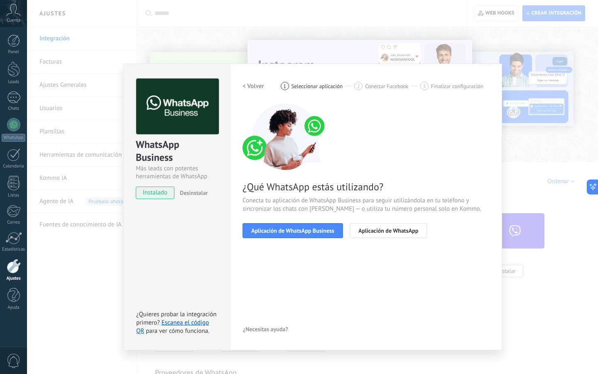
click at [272, 232] on span "Aplicación de WhatsApp Business" at bounding box center [292, 230] width 83 height 6
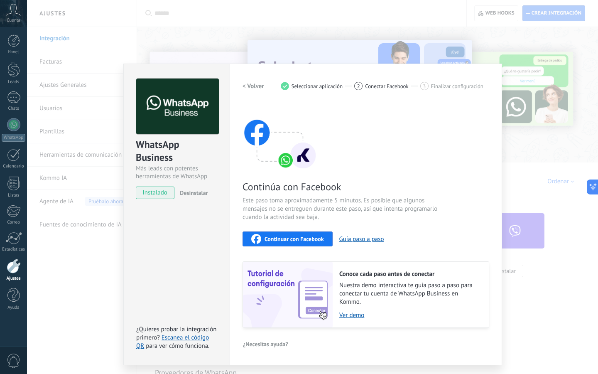
click at [272, 232] on button "Continuar con Facebook" at bounding box center [287, 238] width 90 height 15
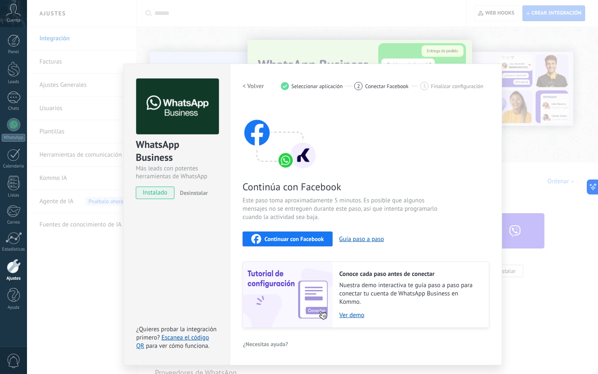
click at [300, 237] on span "Continuar con Facebook" at bounding box center [293, 239] width 59 height 6
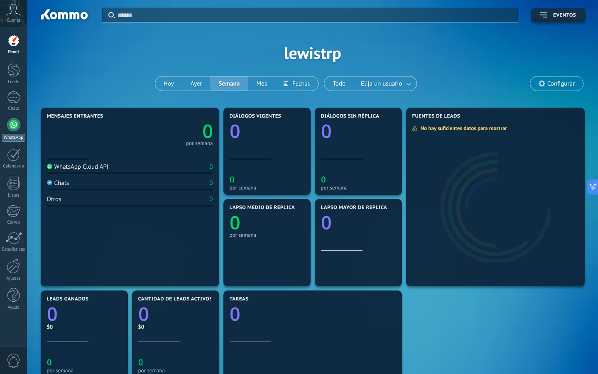
click at [12, 128] on div at bounding box center [13, 124] width 13 height 13
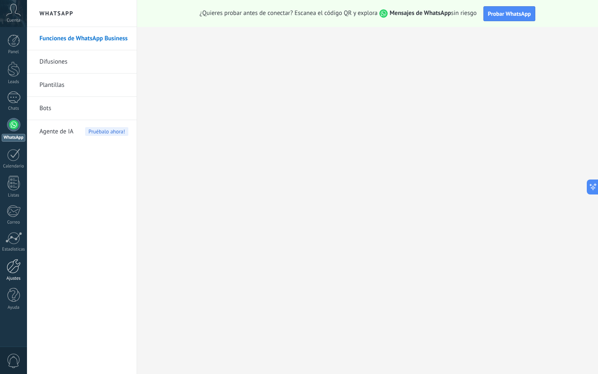
click at [14, 279] on div "Ajustes" at bounding box center [14, 278] width 24 height 5
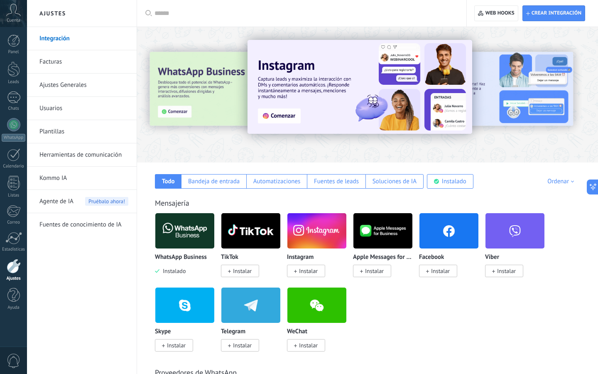
click at [170, 113] on div at bounding box center [164, 94] width 182 height 75
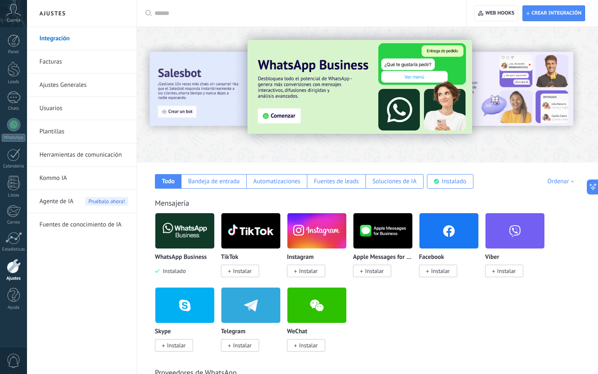
click at [291, 114] on img at bounding box center [359, 87] width 225 height 94
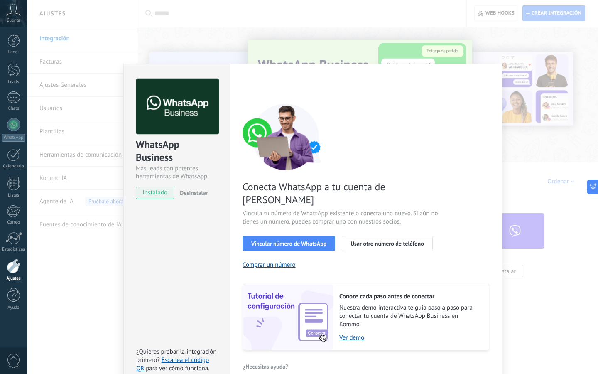
scroll to position [1, 0]
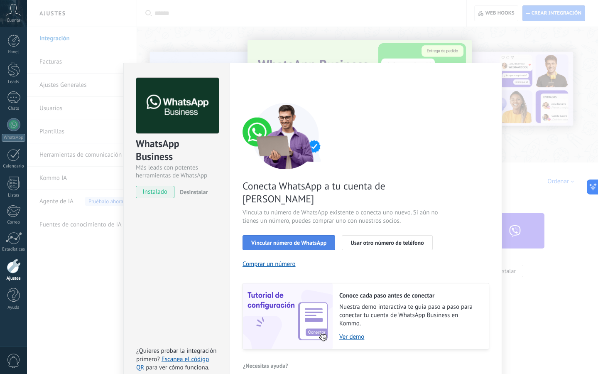
click at [292, 240] on span "Vincular número de WhatsApp" at bounding box center [288, 243] width 75 height 6
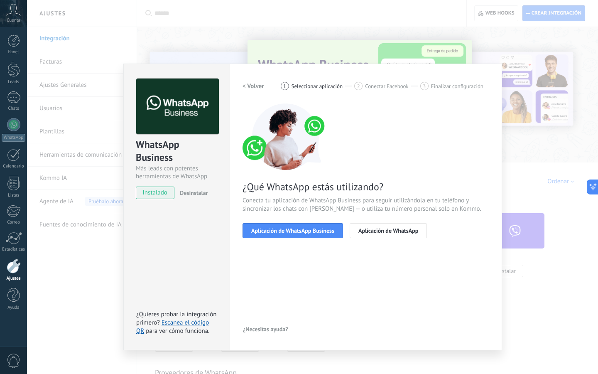
scroll to position [0, 0]
click at [400, 230] on span "Aplicación de WhatsApp" at bounding box center [388, 230] width 60 height 6
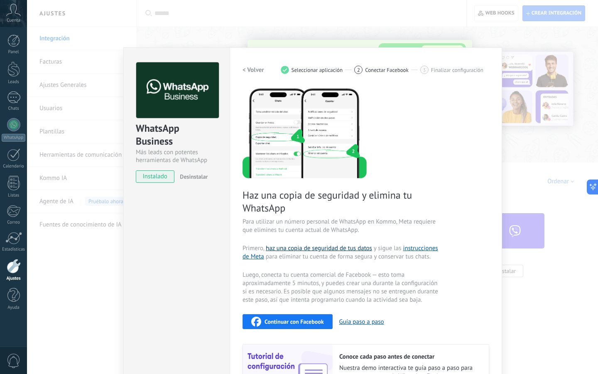
scroll to position [14, 0]
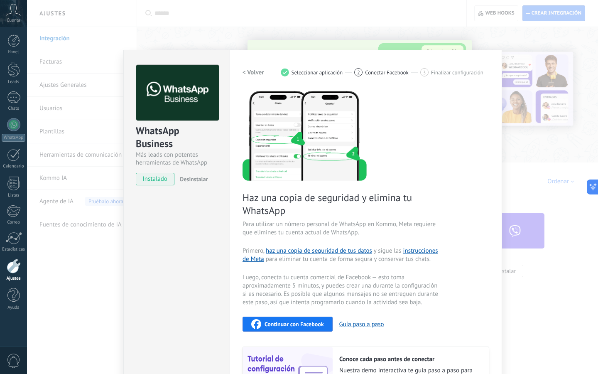
click at [244, 69] on h2 "< Volver" at bounding box center [253, 72] width 22 height 8
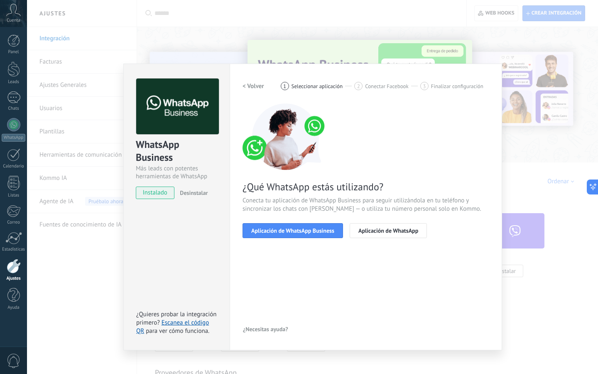
scroll to position [0, 0]
click at [294, 227] on span "Aplicación de WhatsApp Business" at bounding box center [292, 230] width 83 height 6
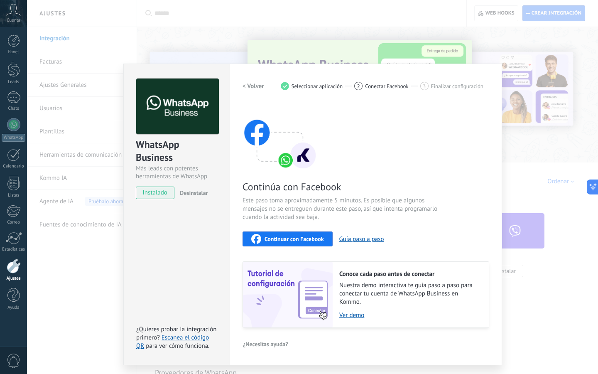
click at [295, 238] on span "Continuar con Facebook" at bounding box center [293, 239] width 59 height 6
